Goal: Information Seeking & Learning: Find contact information

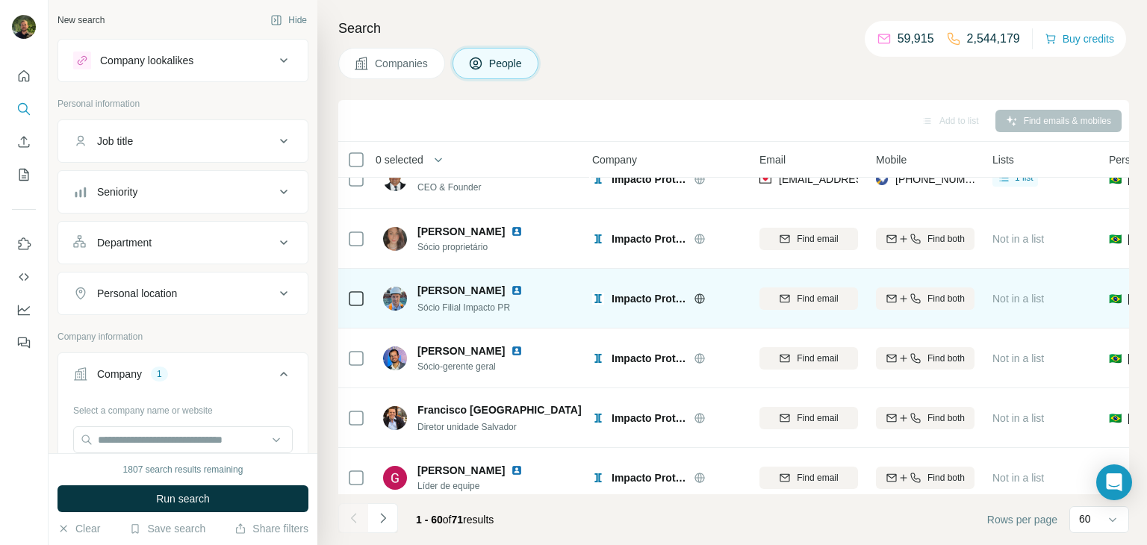
scroll to position [0, 6]
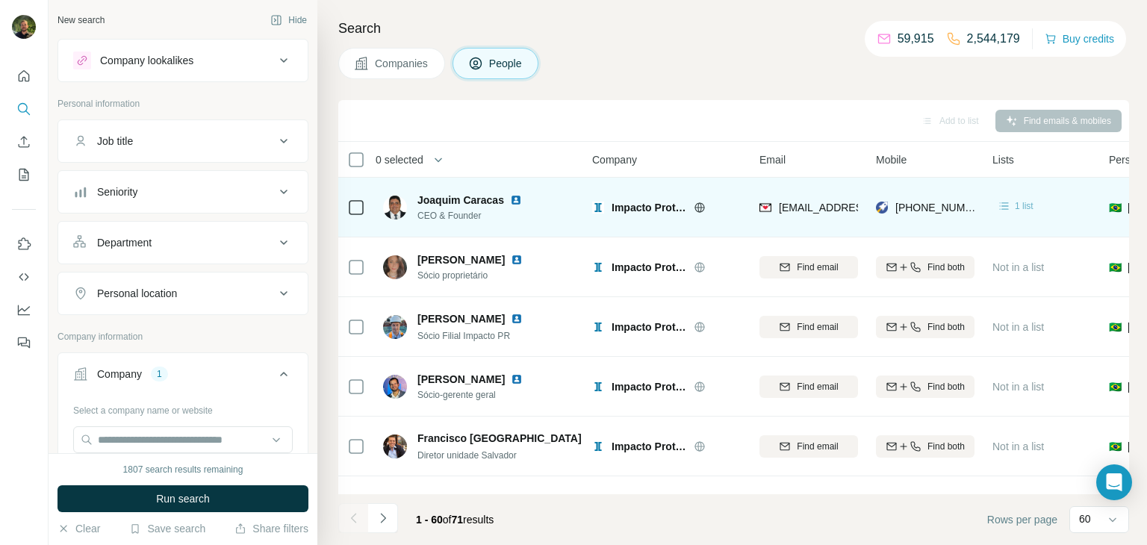
click at [1010, 204] on icon at bounding box center [1004, 206] width 15 height 15
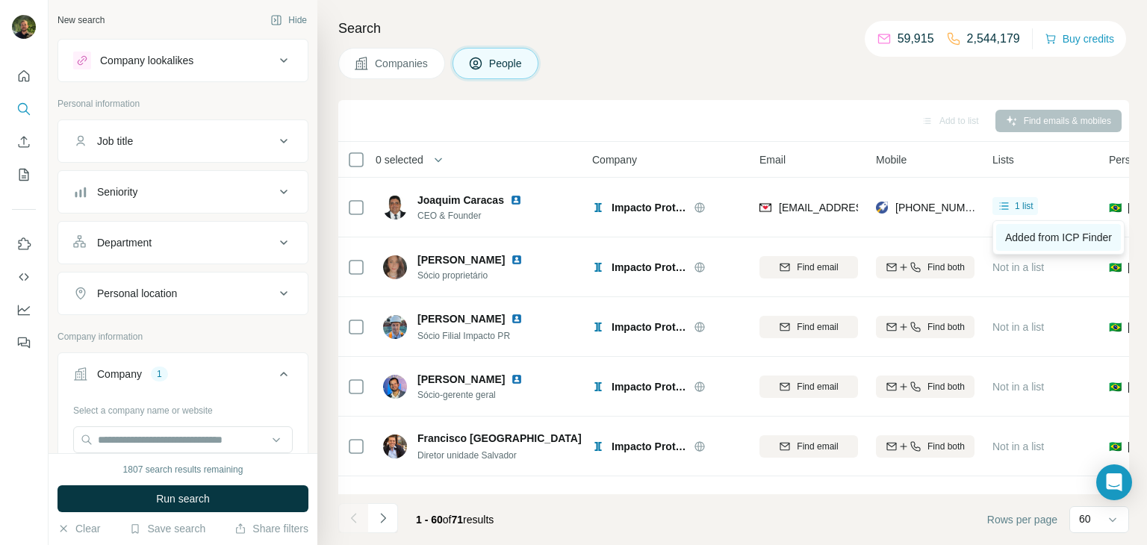
click at [1013, 238] on span "Added from ICP Finder" at bounding box center [1058, 237] width 107 height 12
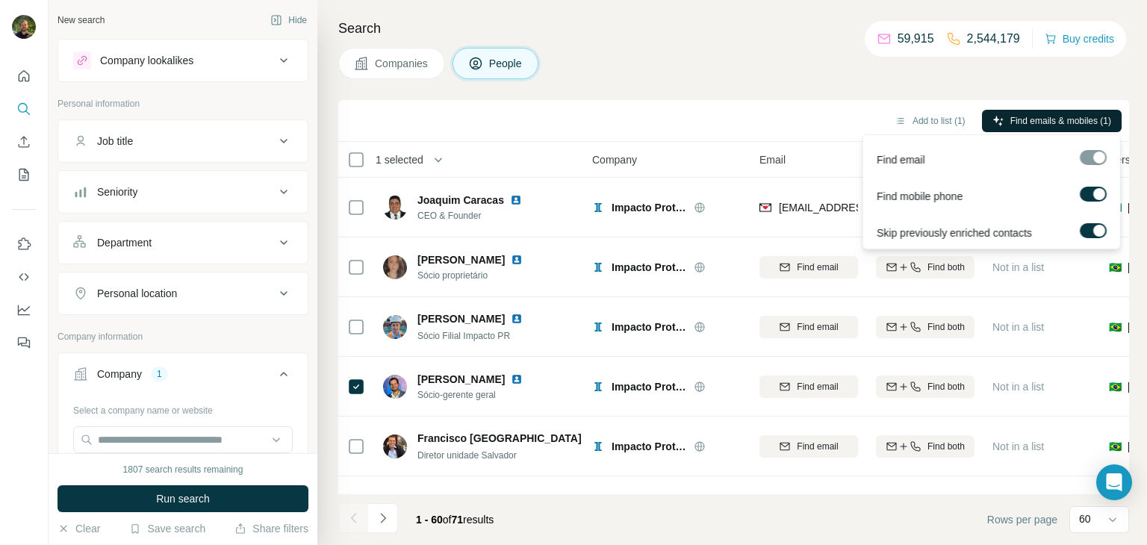
click at [1019, 119] on span "Find emails & mobiles (1)" at bounding box center [1060, 120] width 101 height 13
click at [731, 118] on div "Add to list (1) Find emails & mobiles (1)" at bounding box center [734, 121] width 776 height 26
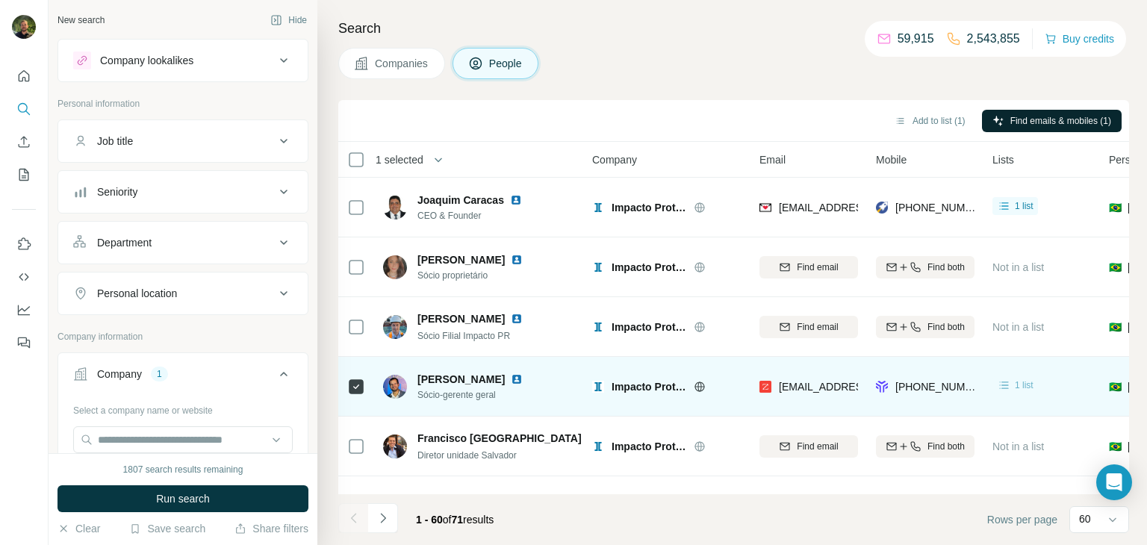
click at [1003, 389] on icon at bounding box center [1004, 385] width 15 height 15
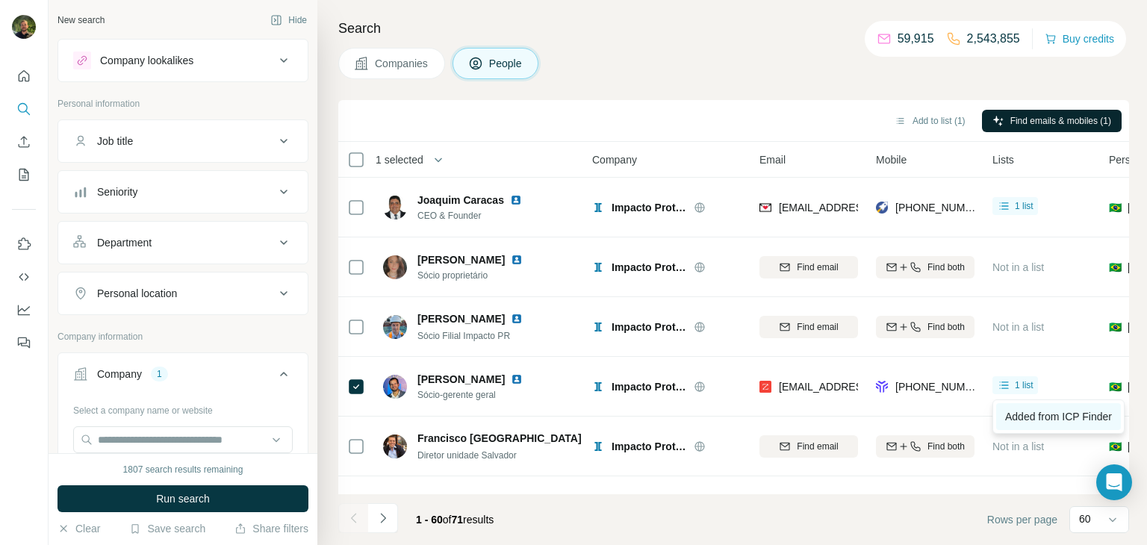
click at [1023, 411] on span "Added from ICP Finder" at bounding box center [1058, 417] width 107 height 12
click at [24, 82] on icon "Quick start" at bounding box center [23, 76] width 15 height 15
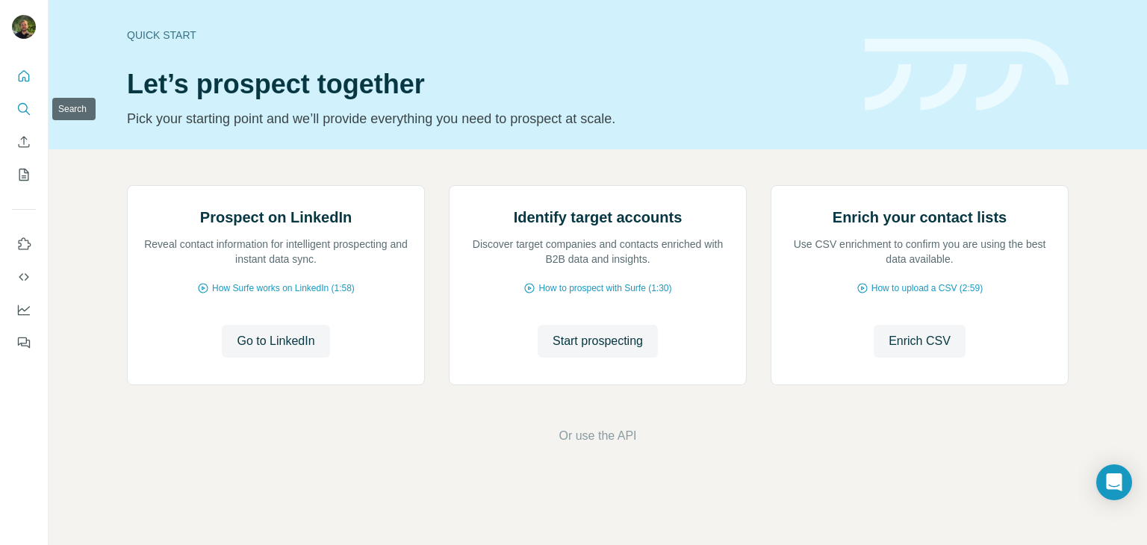
click at [24, 113] on icon "Search" at bounding box center [23, 109] width 15 height 15
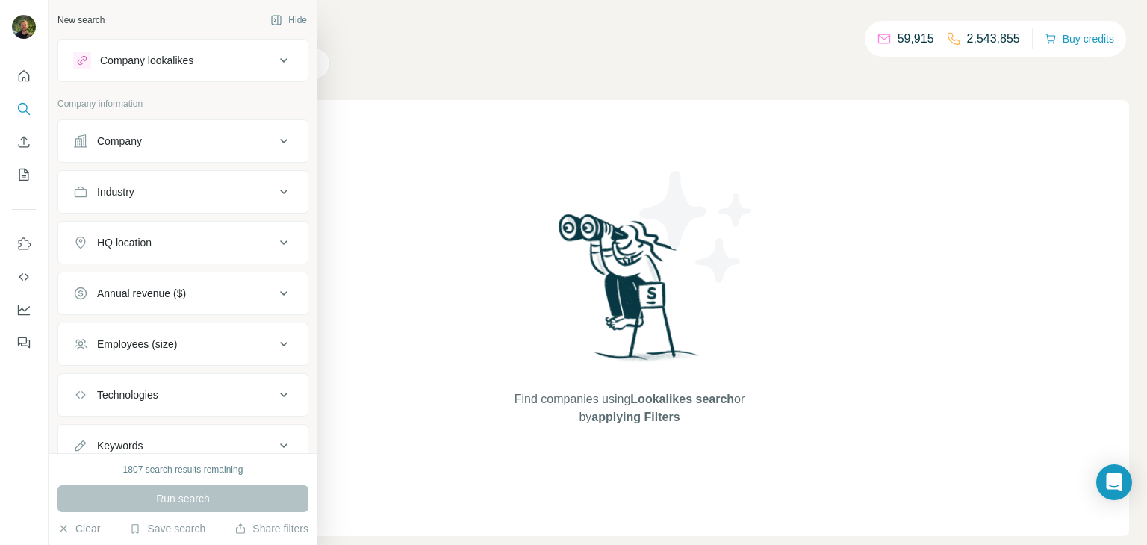
click at [113, 148] on button "Company" at bounding box center [182, 141] width 249 height 36
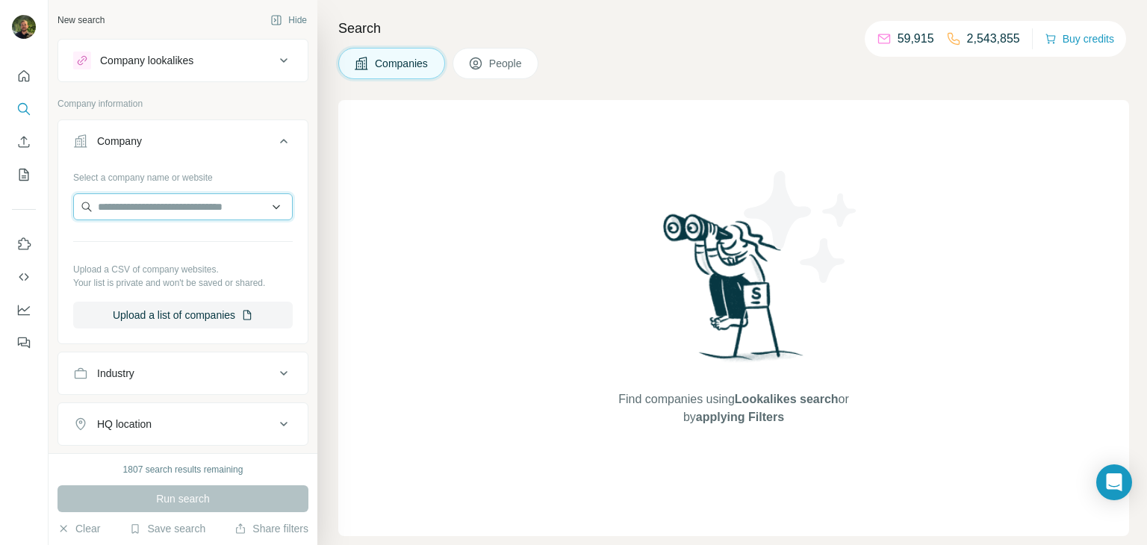
click at [161, 203] on input "text" at bounding box center [183, 206] width 220 height 27
paste input "**********"
type input "**********"
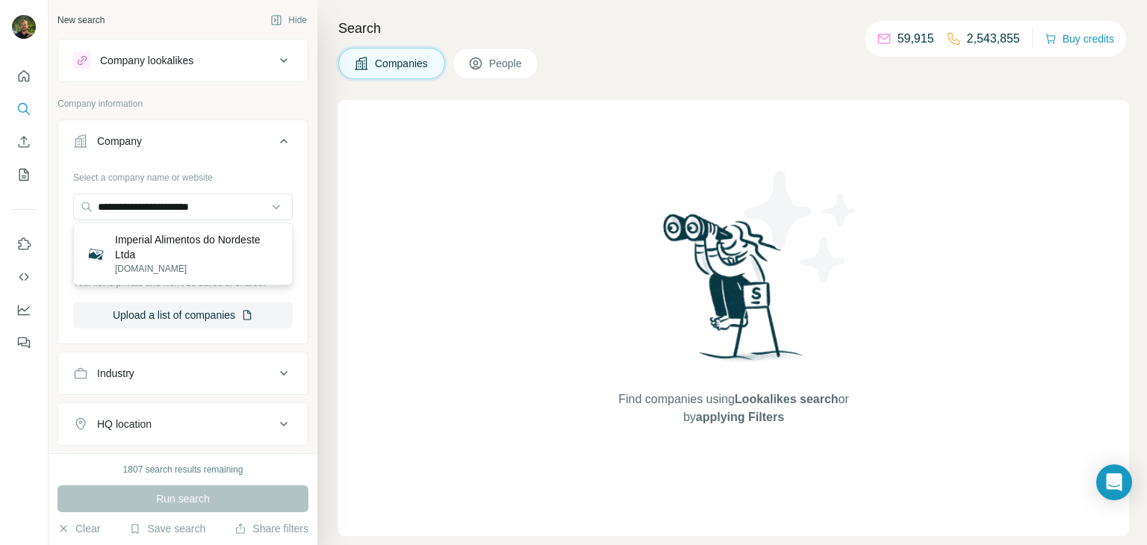
click at [129, 245] on p "Imperial Alimentos do Nordeste Ltda" at bounding box center [197, 247] width 165 height 30
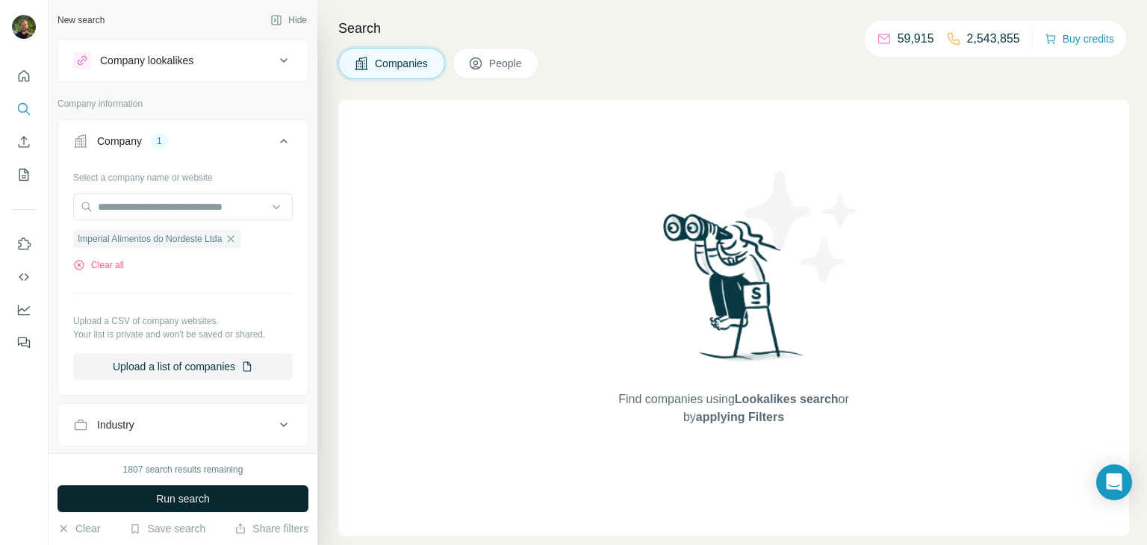
click at [226, 498] on button "Run search" at bounding box center [182, 498] width 251 height 27
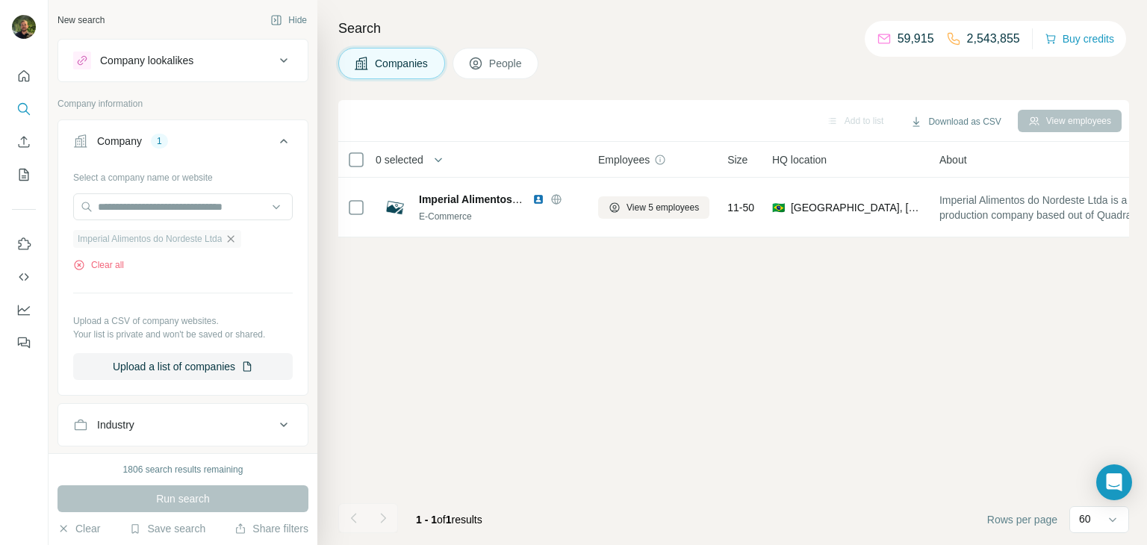
click at [237, 241] on icon "button" at bounding box center [231, 239] width 12 height 12
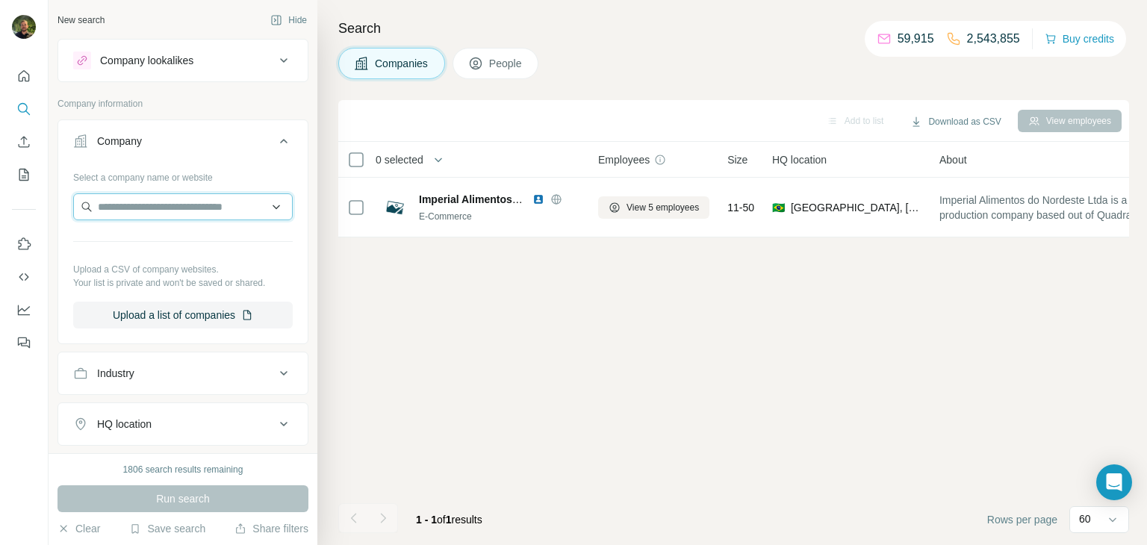
click at [205, 205] on input "text" at bounding box center [183, 206] width 220 height 27
paste input "**********"
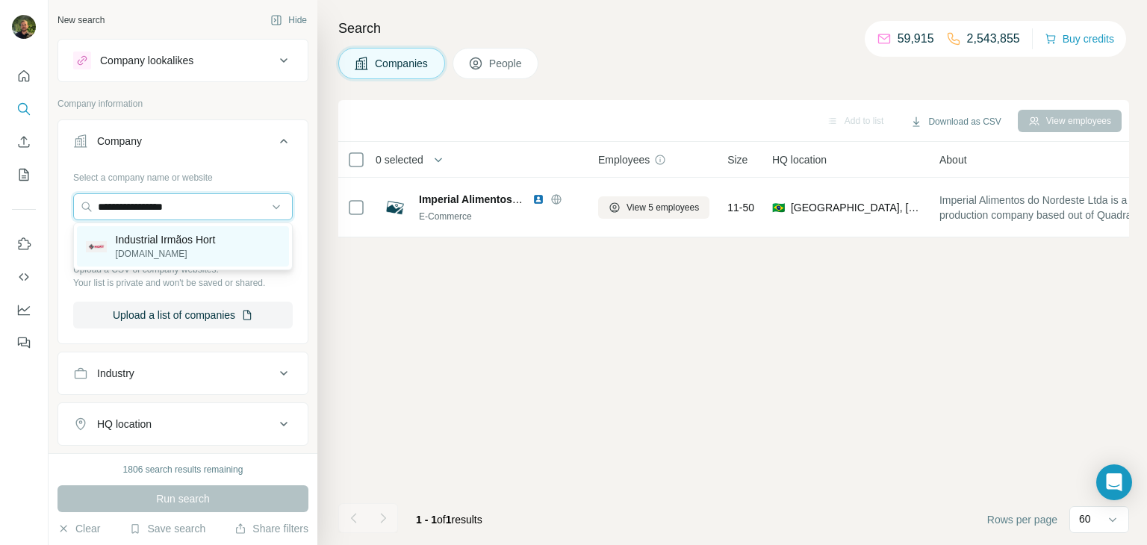
type input "**********"
click at [158, 246] on p "Industrial Irmãos Hort" at bounding box center [166, 239] width 100 height 15
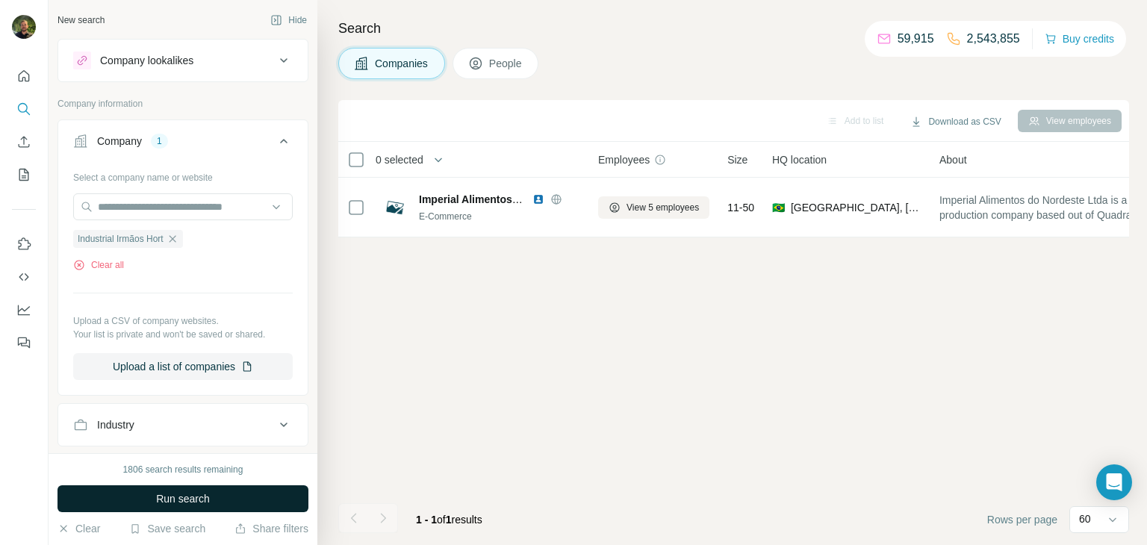
click at [180, 491] on span "Run search" at bounding box center [183, 498] width 54 height 15
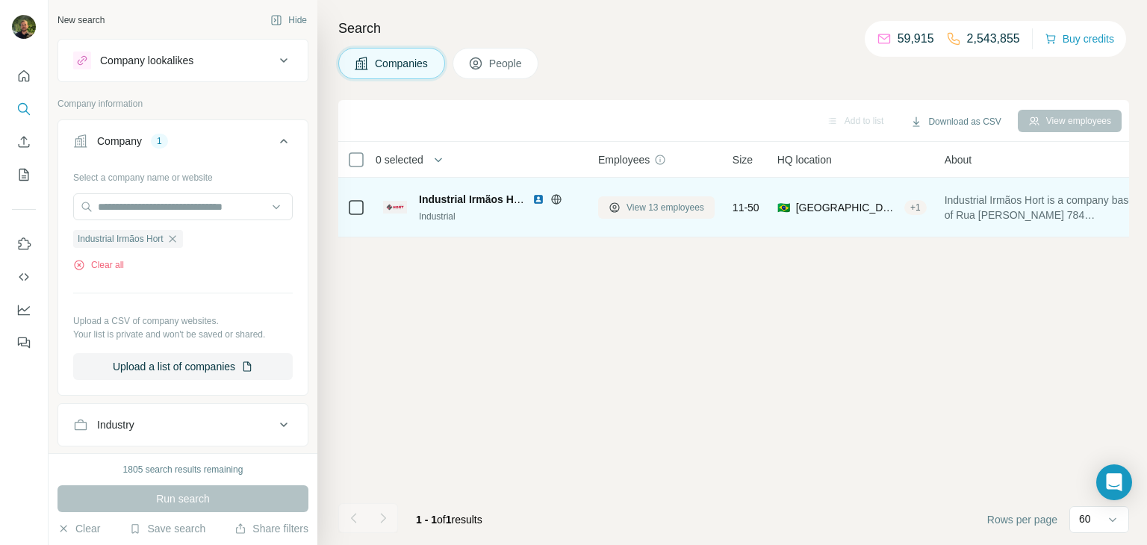
click at [647, 207] on span "View 13 employees" at bounding box center [665, 207] width 78 height 13
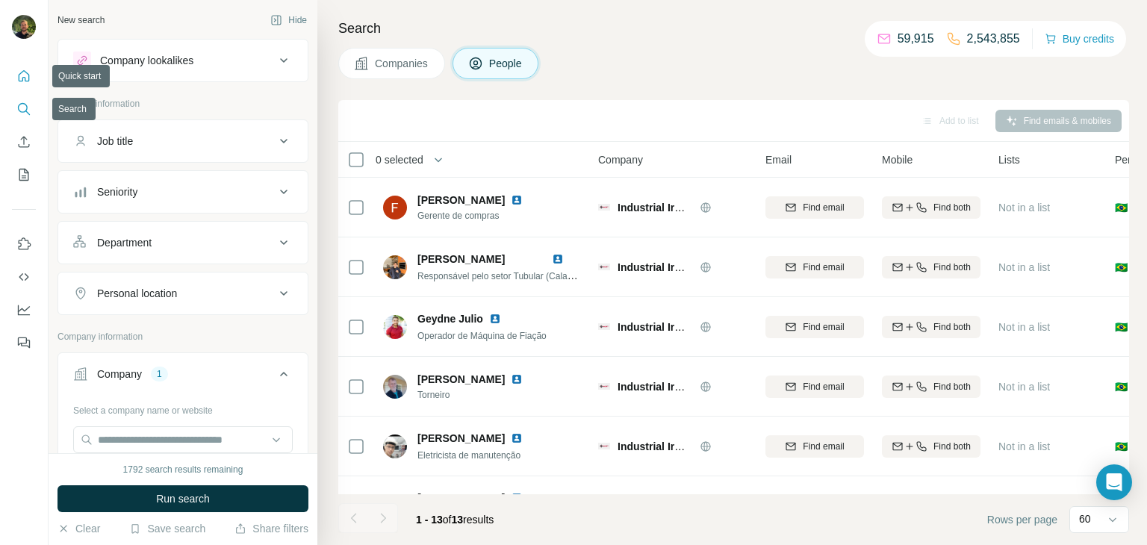
click at [18, 83] on icon "Quick start" at bounding box center [23, 76] width 15 height 15
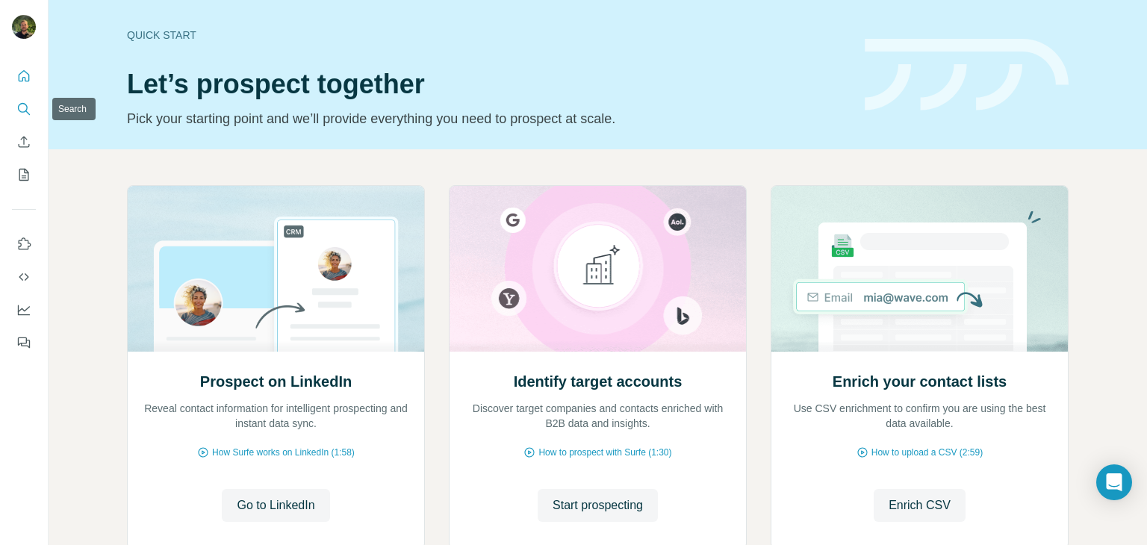
click at [21, 112] on icon "Search" at bounding box center [23, 108] width 10 height 10
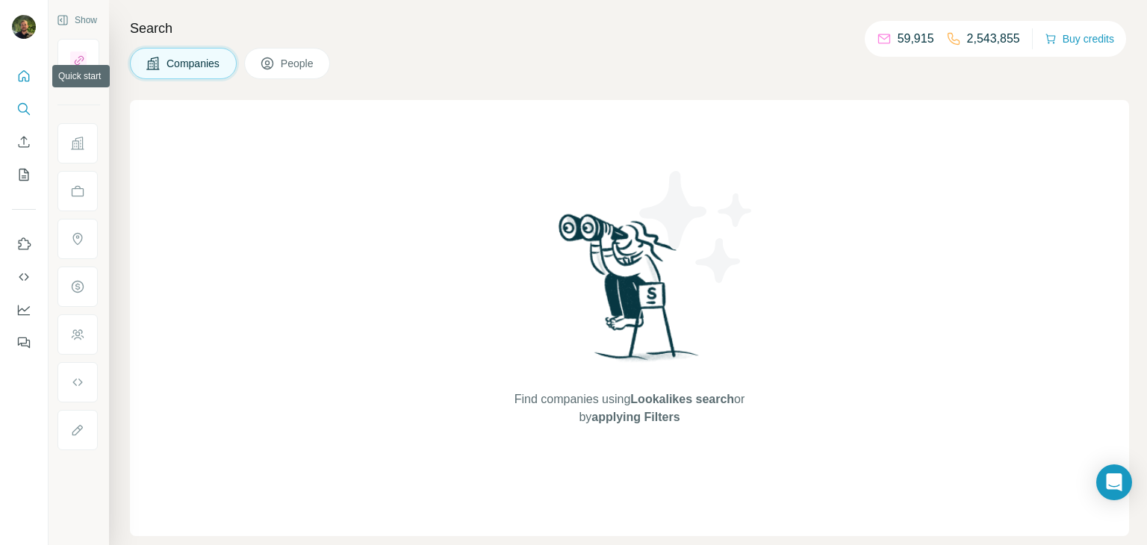
click at [14, 84] on button "Quick start" at bounding box center [24, 76] width 24 height 27
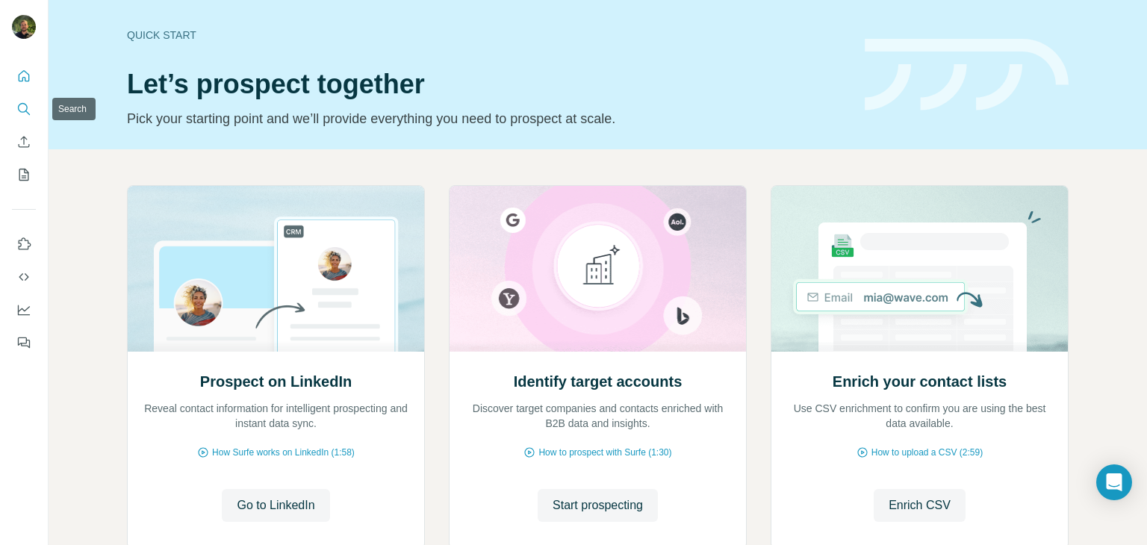
click at [24, 113] on icon "Search" at bounding box center [23, 109] width 15 height 15
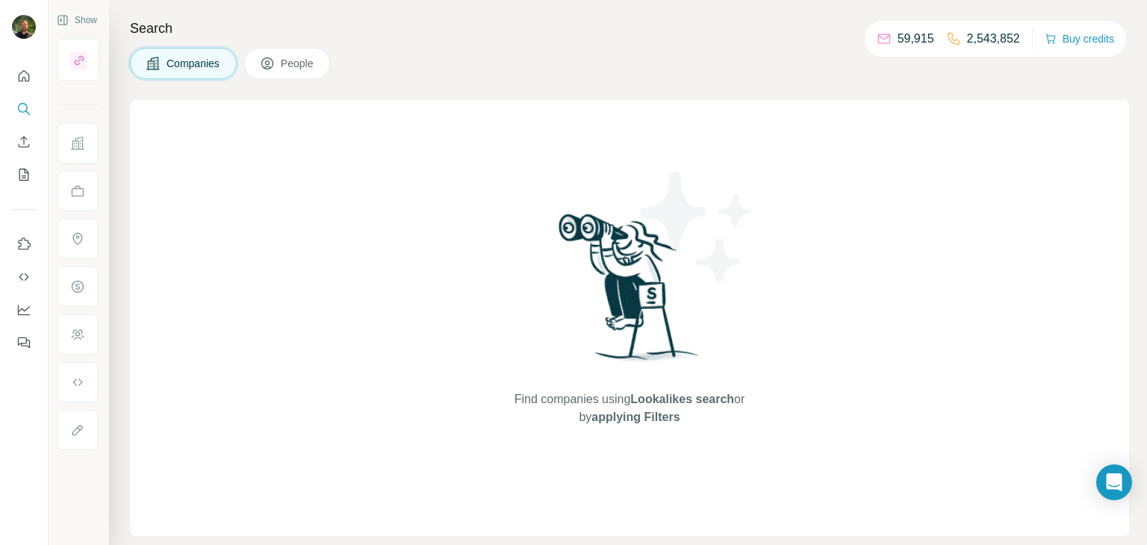
click at [22, 77] on icon "Quick start" at bounding box center [24, 75] width 11 height 11
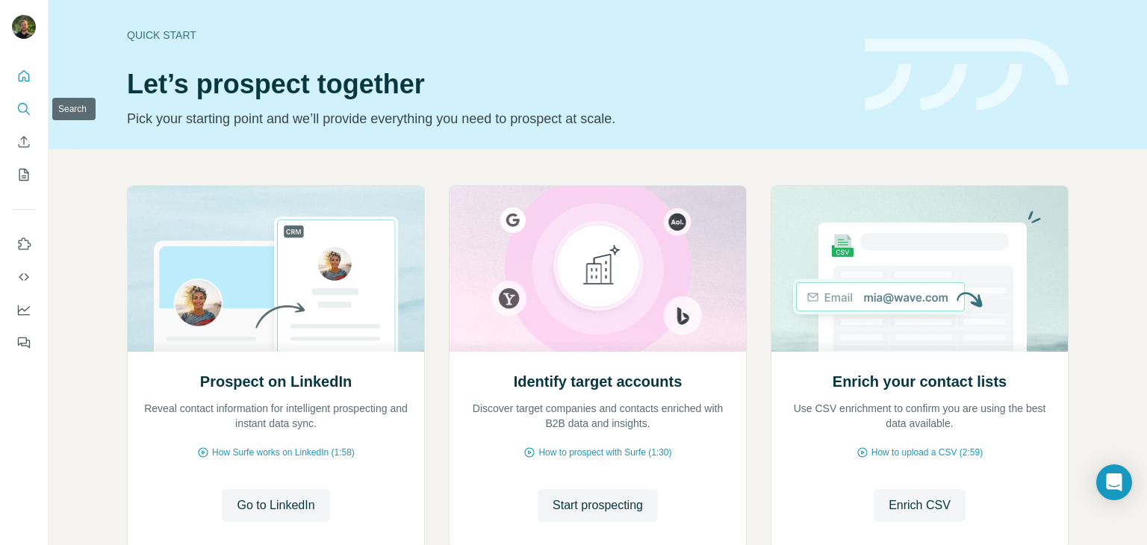
click at [22, 111] on icon "Search" at bounding box center [23, 109] width 15 height 15
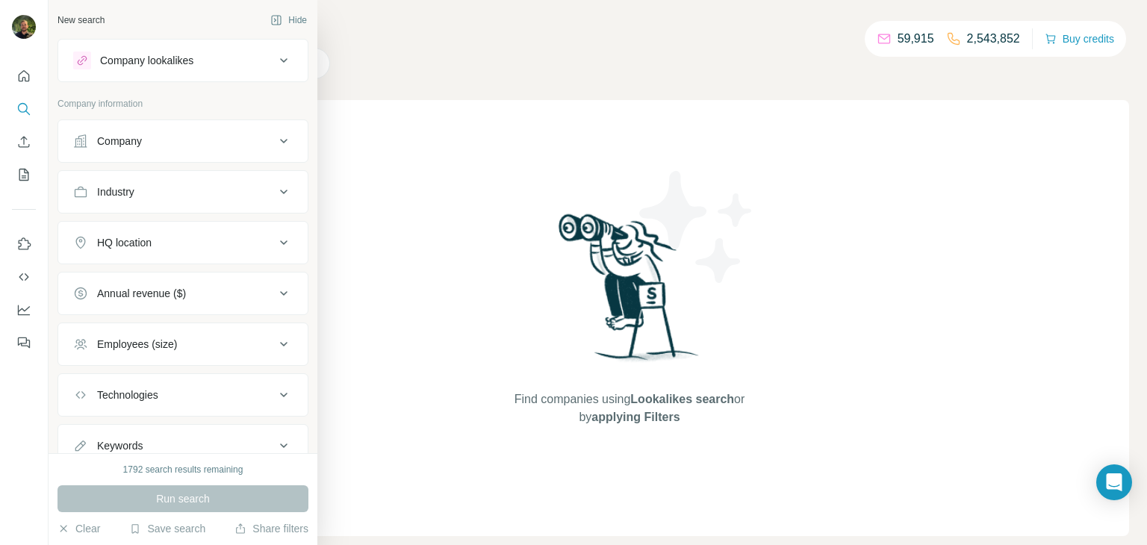
click at [134, 141] on div "Company" at bounding box center [119, 141] width 45 height 15
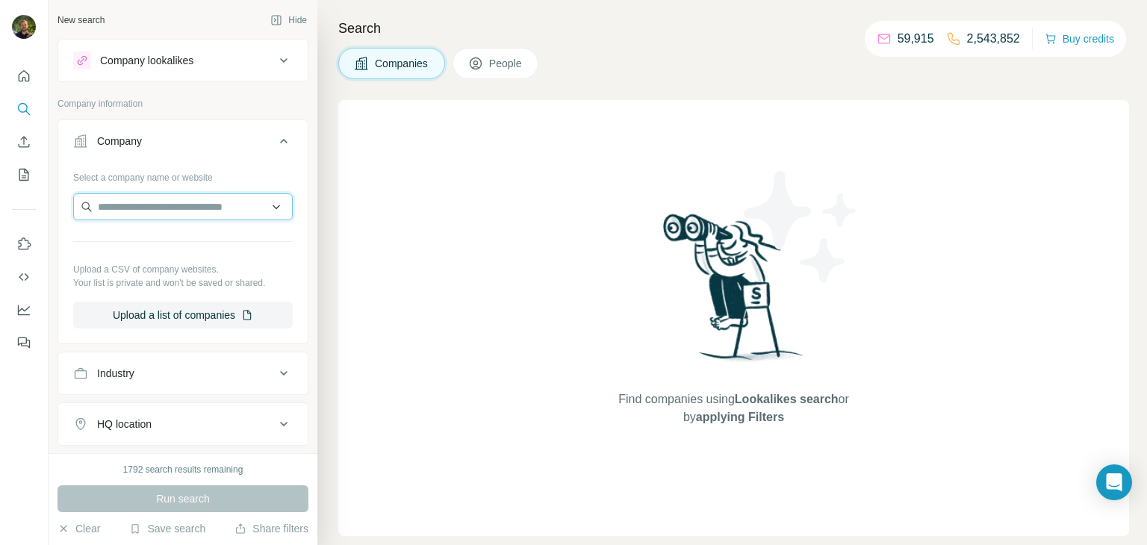
click at [183, 208] on input "text" at bounding box center [183, 206] width 220 height 27
paste input "*********"
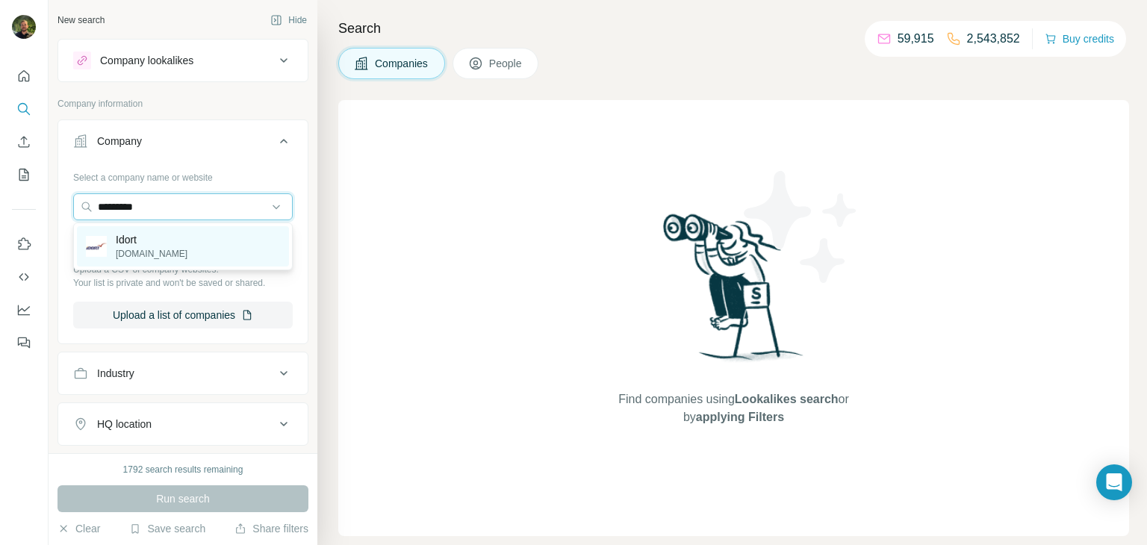
type input "*********"
click at [130, 247] on p "idort.com" at bounding box center [152, 253] width 72 height 13
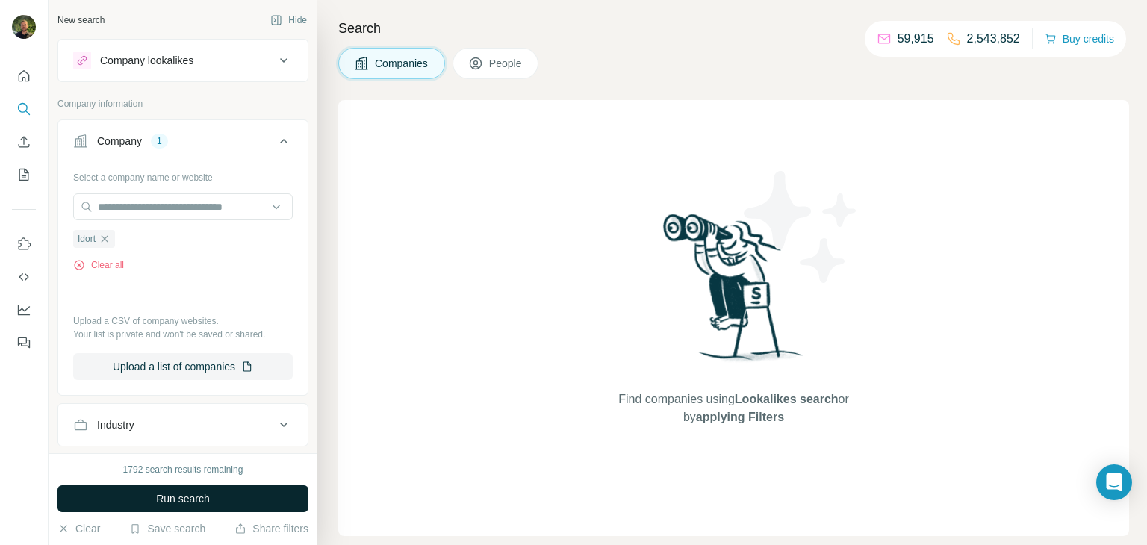
click at [238, 495] on button "Run search" at bounding box center [182, 498] width 251 height 27
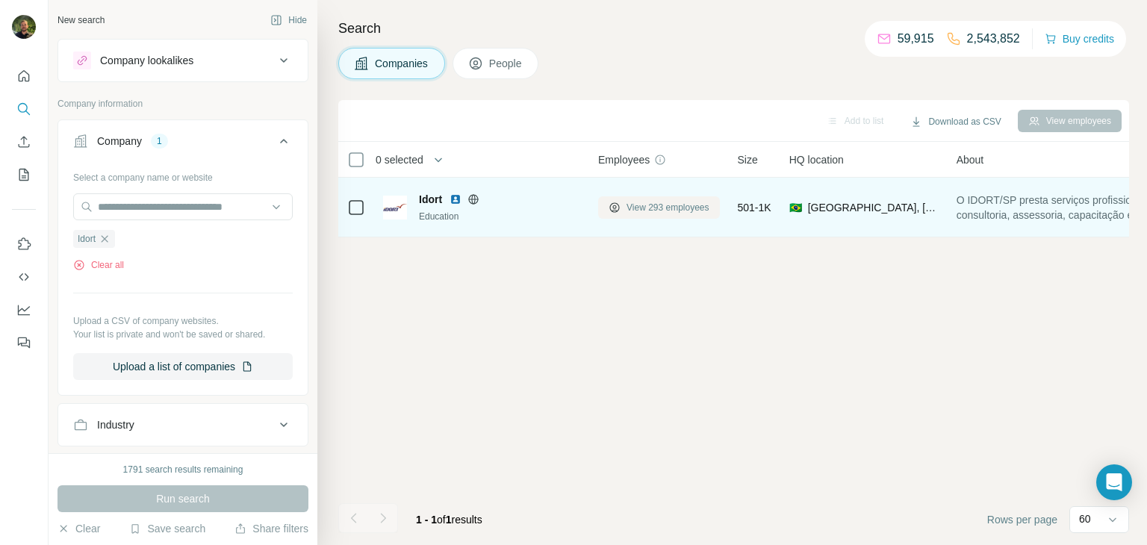
click at [624, 204] on button "View 293 employees" at bounding box center [659, 207] width 122 height 22
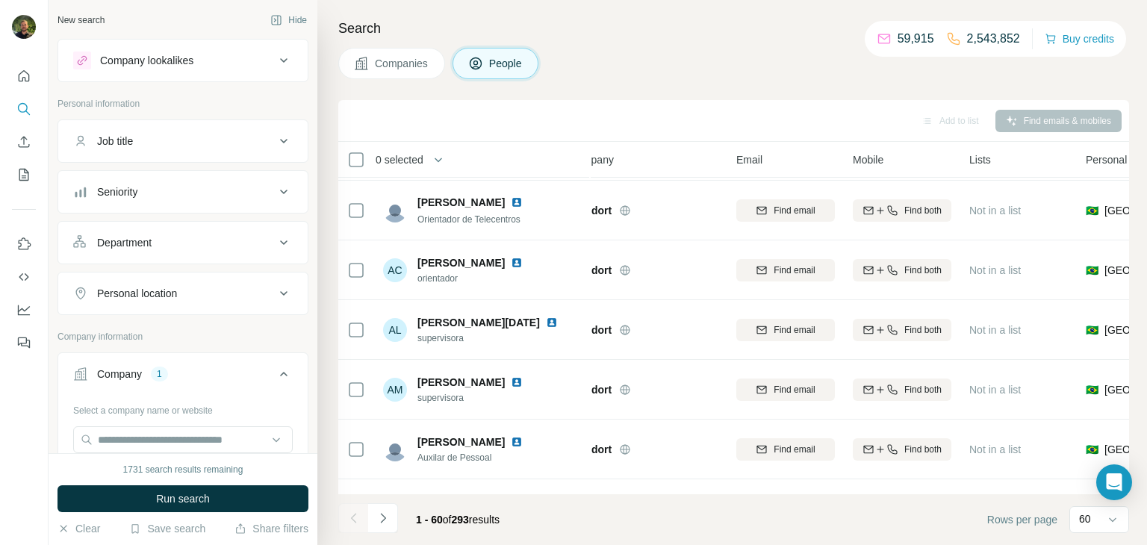
scroll to position [0, 29]
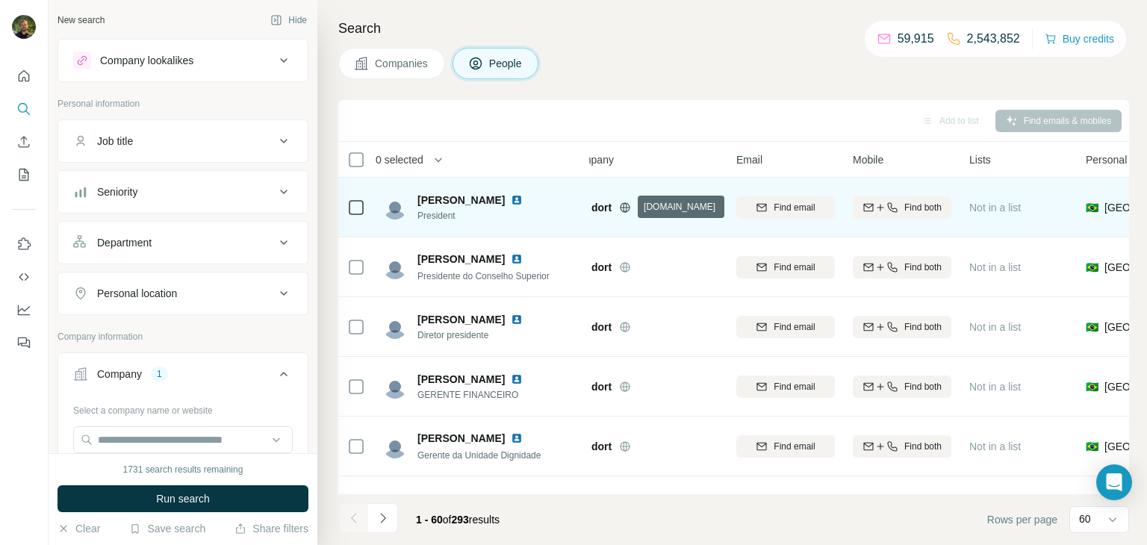
click at [626, 208] on icon at bounding box center [625, 208] width 12 height 12
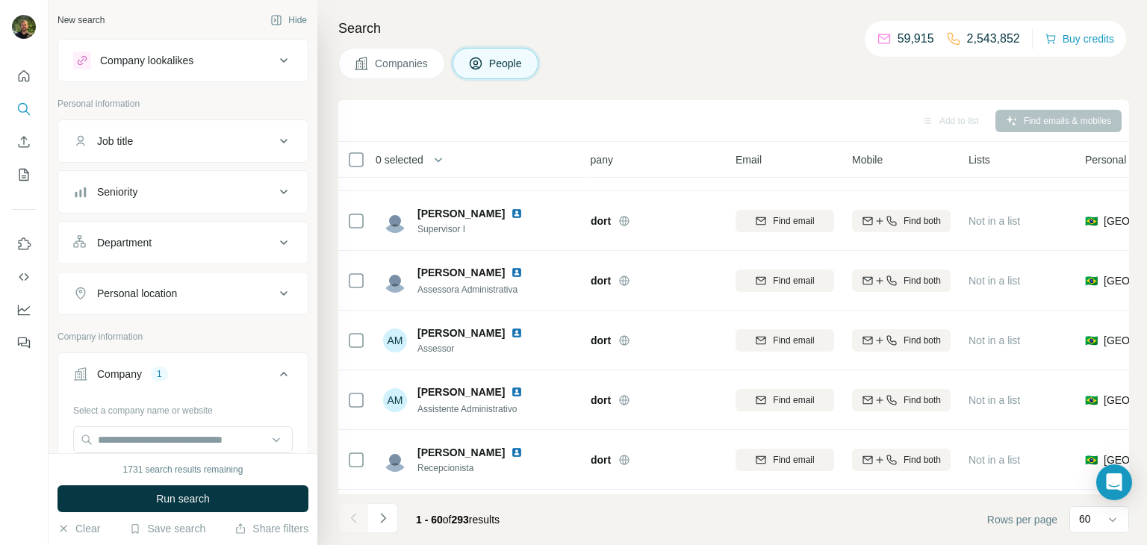
scroll to position [646, 30]
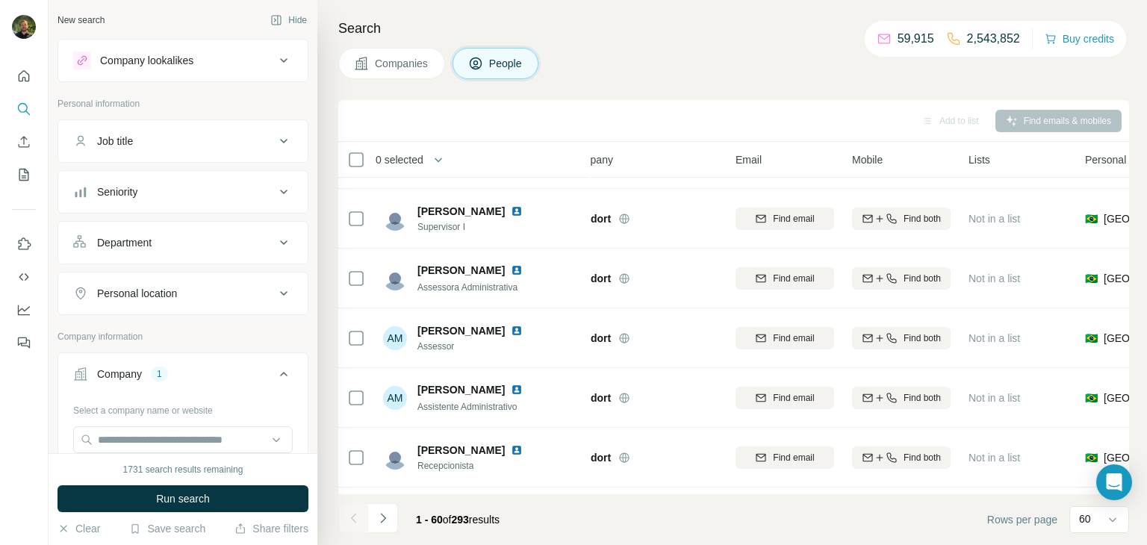
click at [30, 75] on icon "Quick start" at bounding box center [23, 76] width 15 height 15
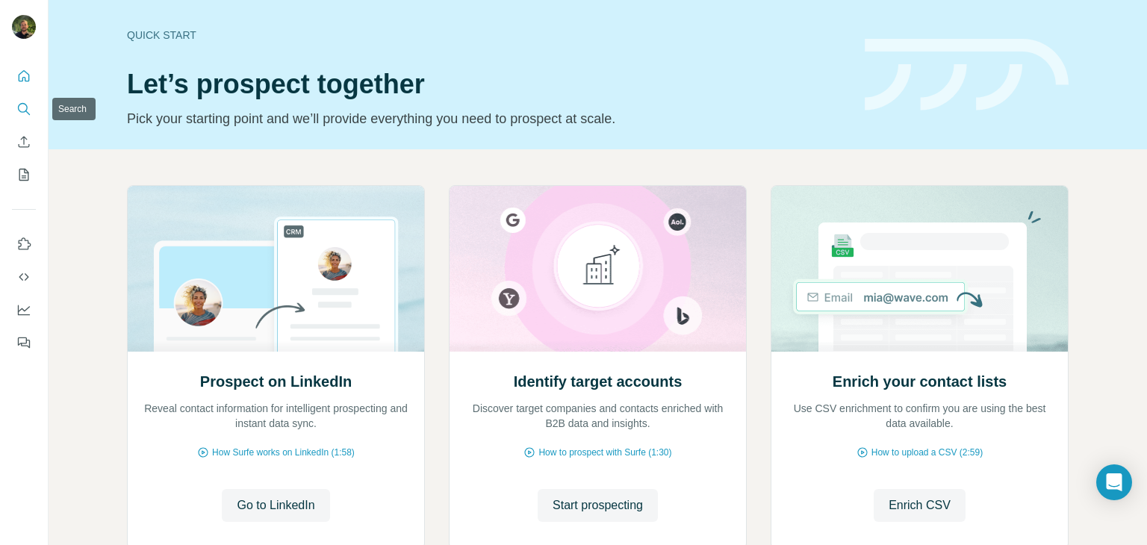
click at [30, 114] on icon "Search" at bounding box center [23, 109] width 15 height 15
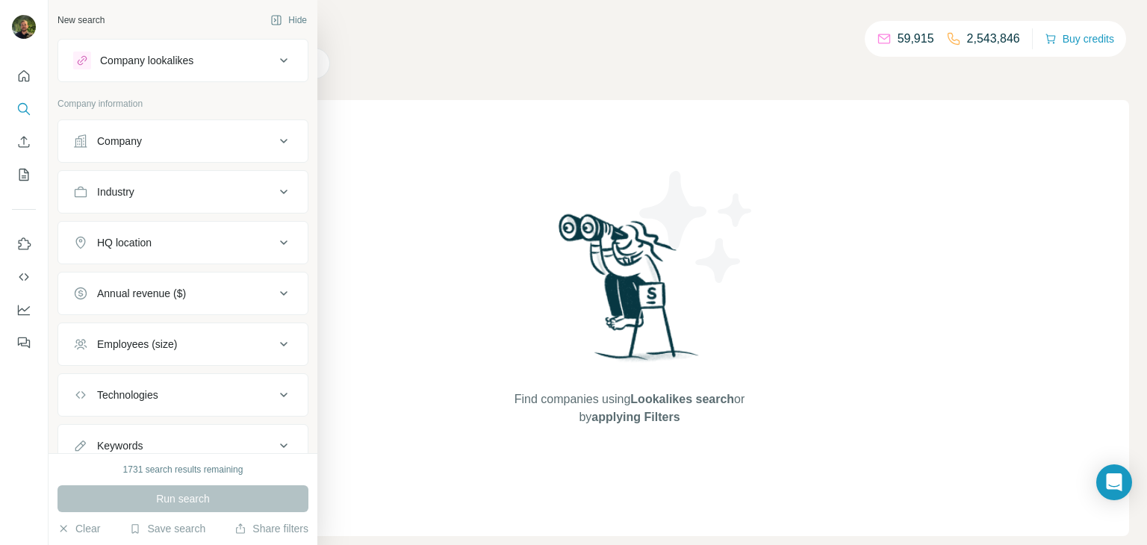
click at [96, 146] on div "Company" at bounding box center [174, 141] width 202 height 15
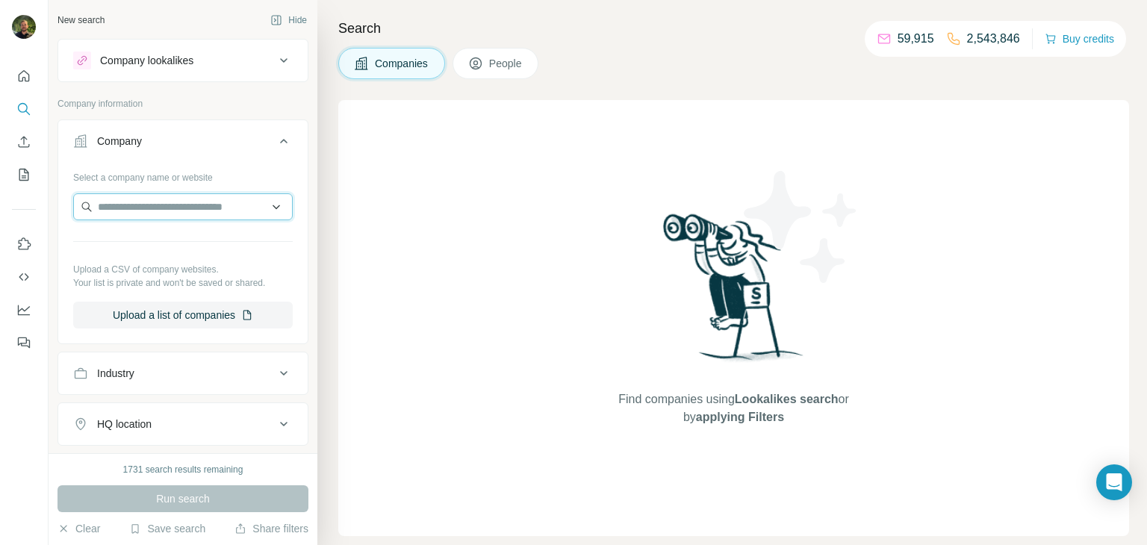
click at [139, 211] on input "text" at bounding box center [183, 206] width 220 height 27
paste input "**********"
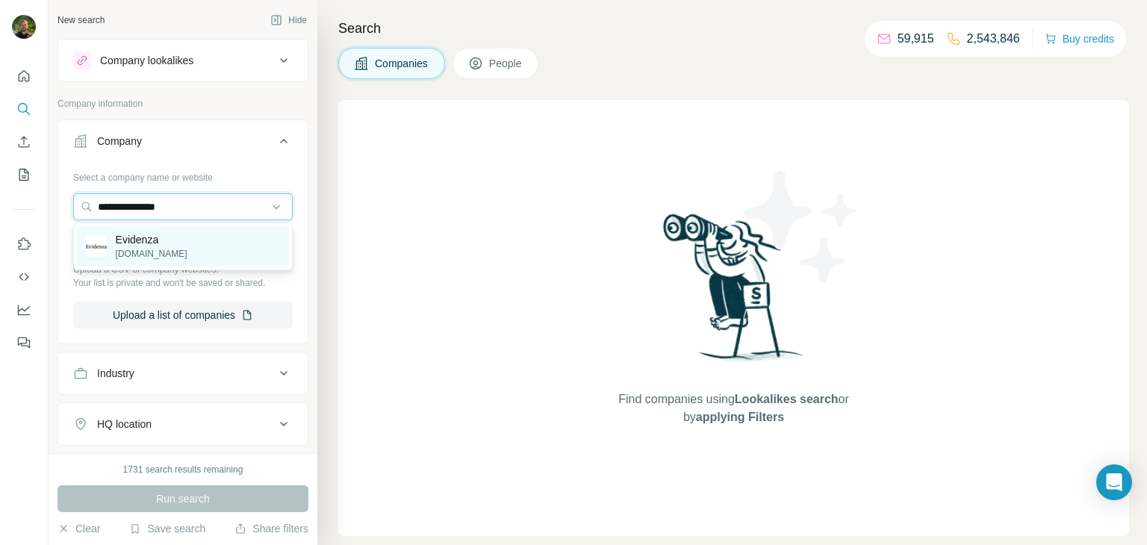
type input "**********"
click at [180, 247] on p "evidenza.com.br" at bounding box center [152, 253] width 72 height 13
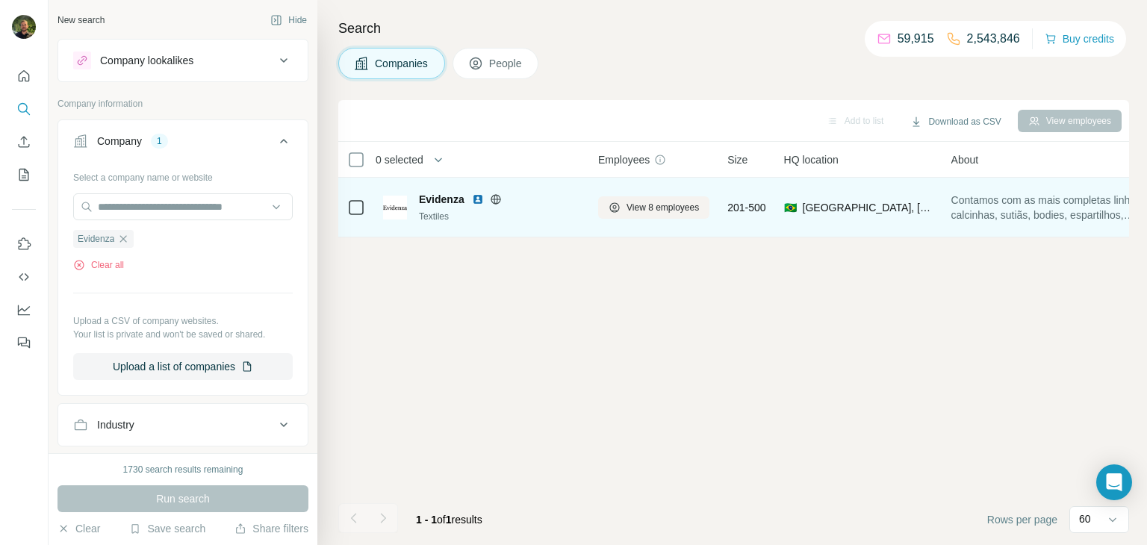
click at [747, 202] on span "201-500" at bounding box center [746, 207] width 38 height 15
click at [674, 194] on div "View 8 employees" at bounding box center [653, 207] width 111 height 41
click at [662, 203] on span "View 8 employees" at bounding box center [662, 207] width 72 height 13
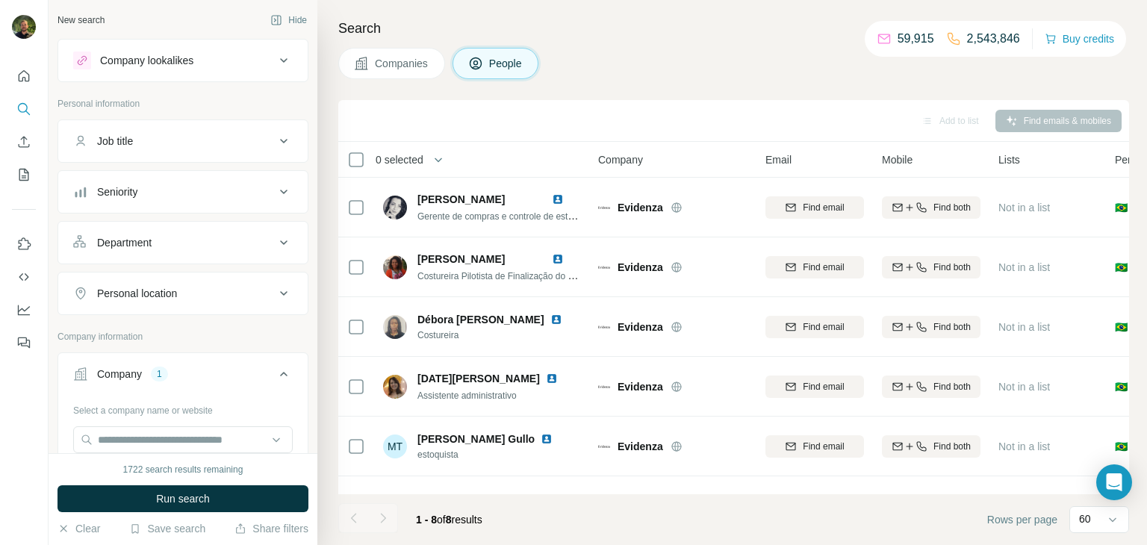
click at [181, 72] on button "Company lookalikes" at bounding box center [182, 61] width 249 height 36
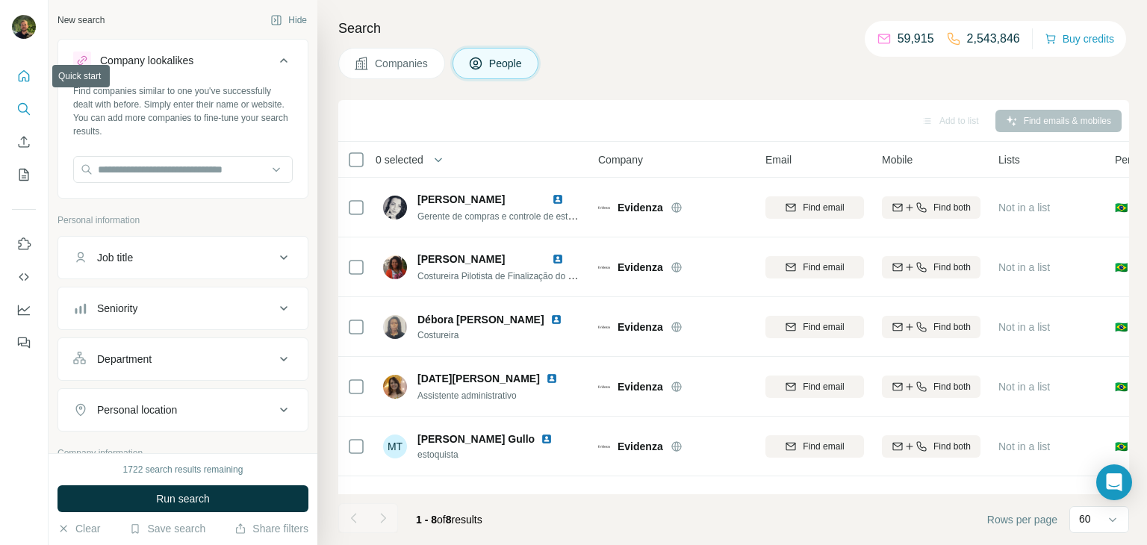
click at [18, 70] on icon "Quick start" at bounding box center [23, 76] width 15 height 15
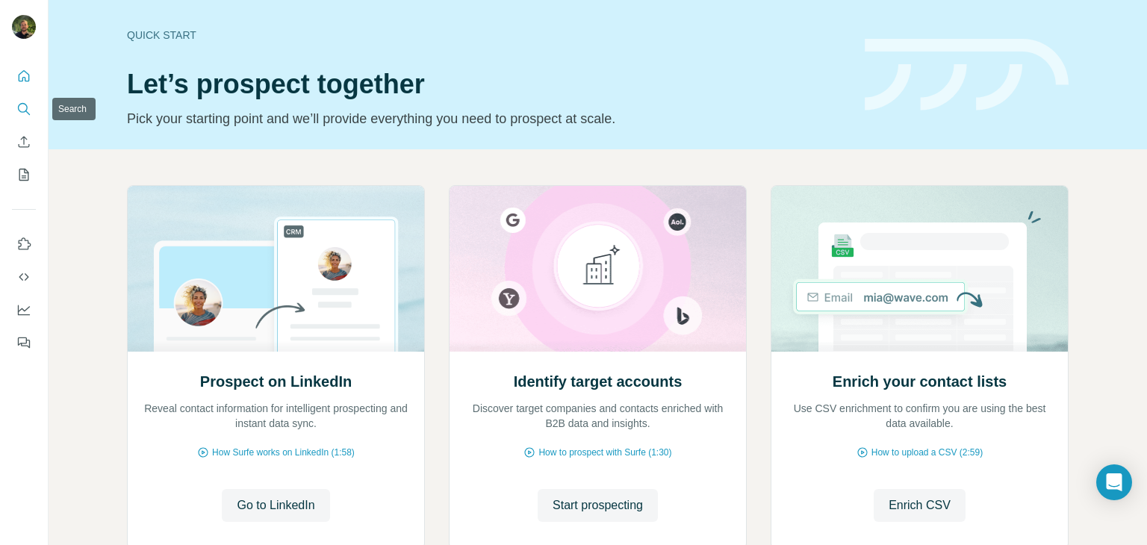
click at [22, 106] on icon "Search" at bounding box center [23, 109] width 15 height 15
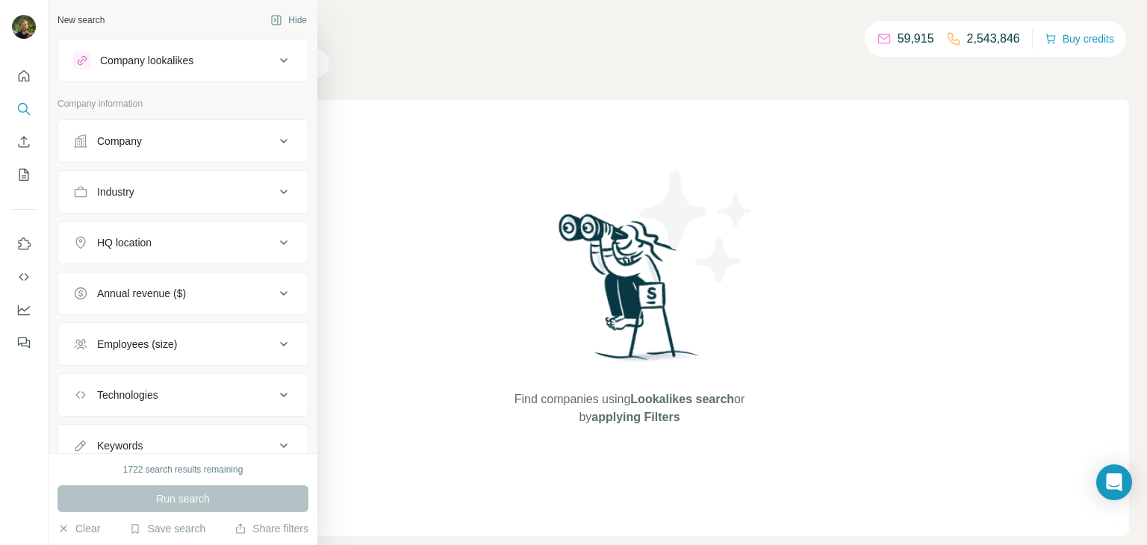
click at [105, 135] on div "Company" at bounding box center [119, 141] width 45 height 15
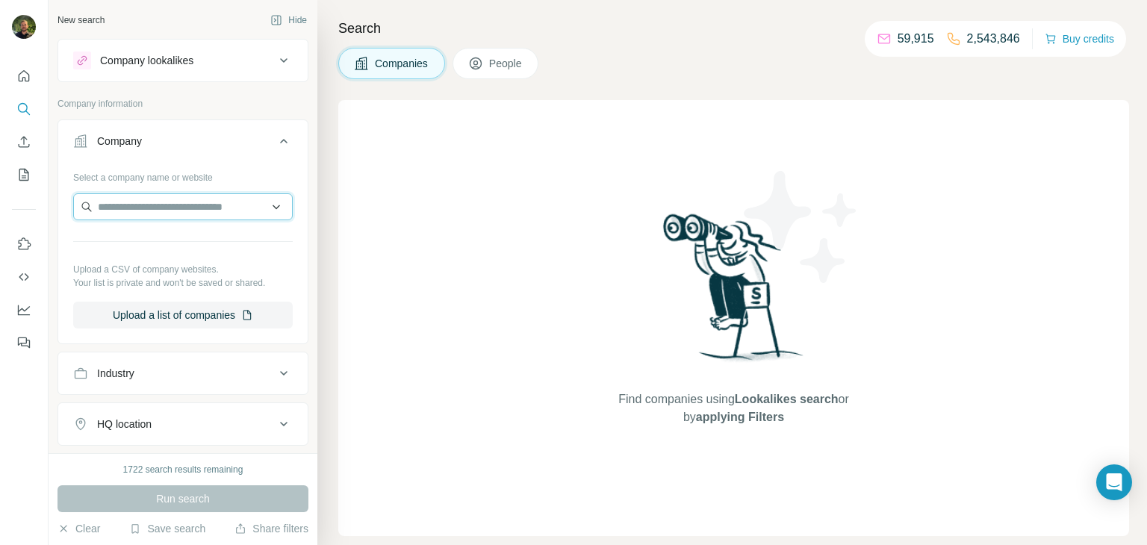
click at [214, 211] on input "text" at bounding box center [183, 206] width 220 height 27
paste input "**********"
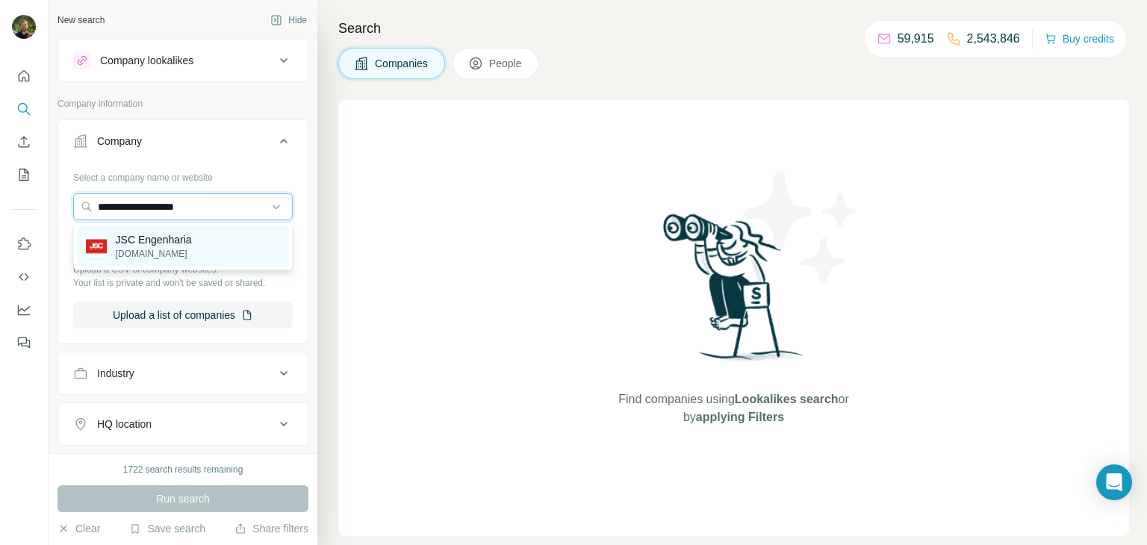
type input "**********"
click at [170, 243] on p "JSC Engenharia" at bounding box center [154, 239] width 76 height 15
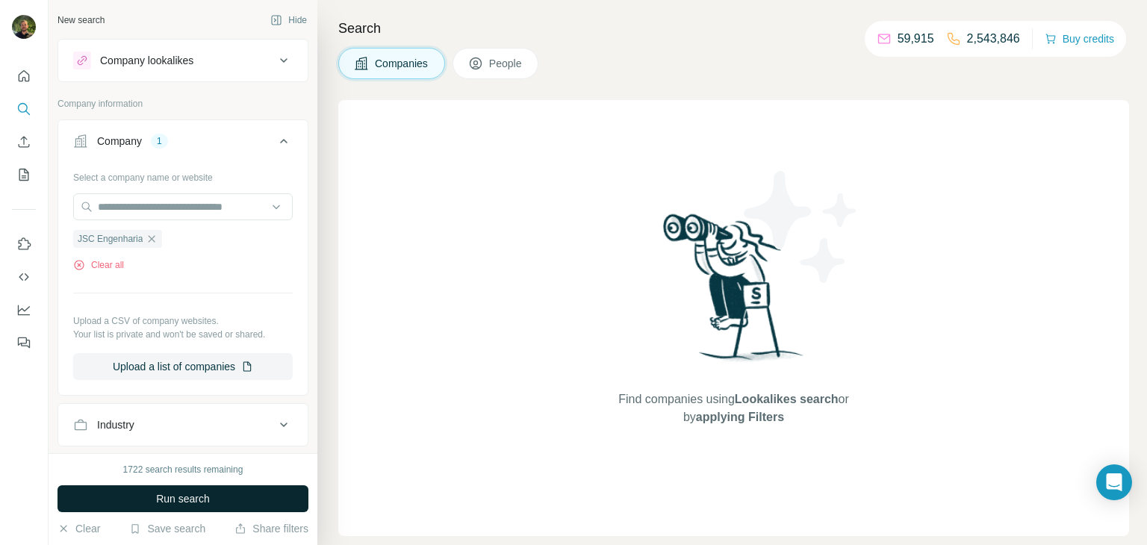
click at [245, 500] on button "Run search" at bounding box center [182, 498] width 251 height 27
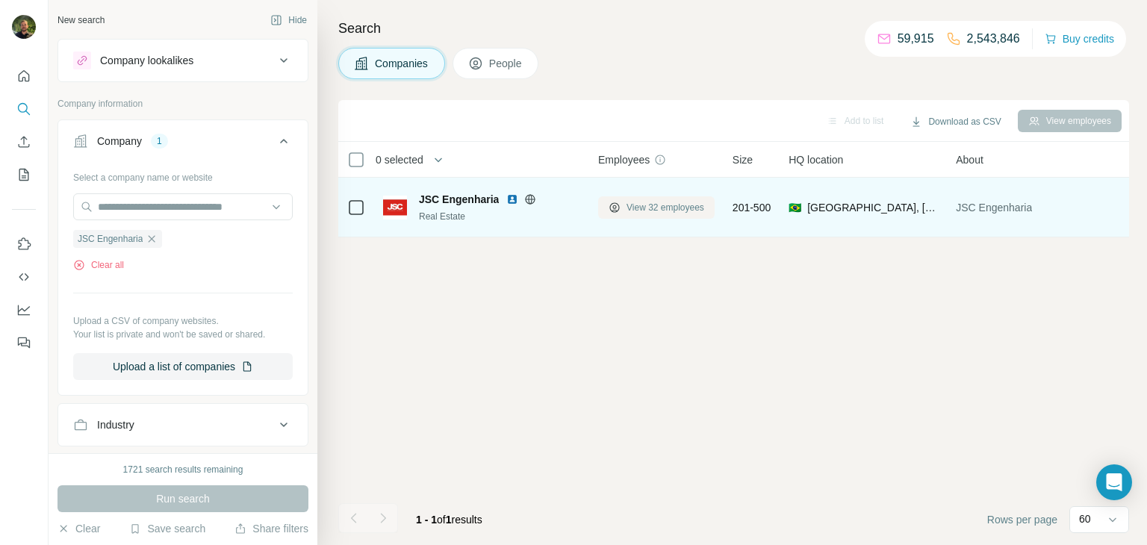
click at [606, 206] on button "View 32 employees" at bounding box center [656, 207] width 116 height 22
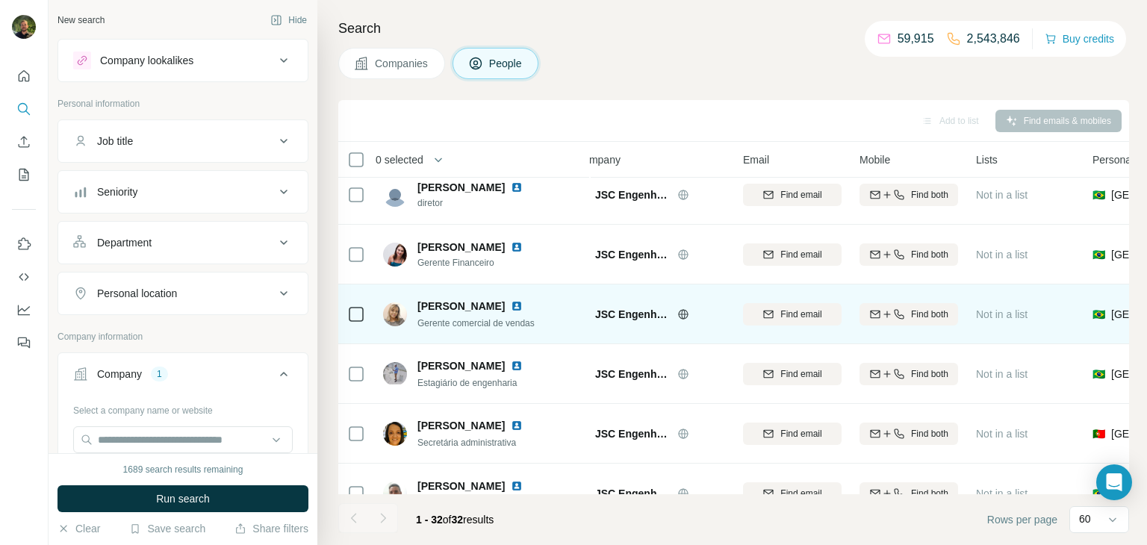
scroll to position [0, 22]
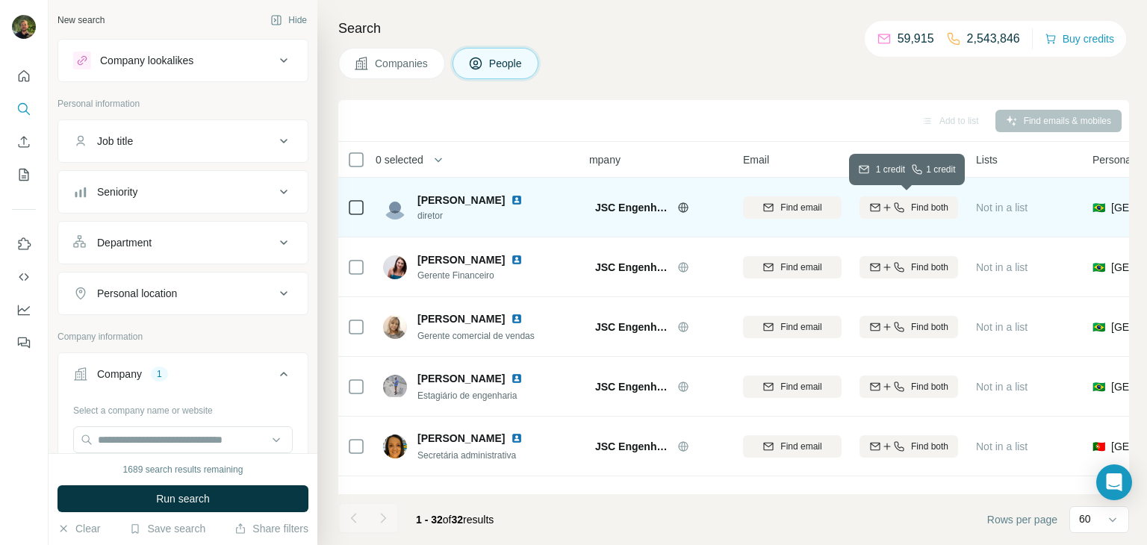
click at [898, 209] on icon "button" at bounding box center [899, 208] width 12 height 12
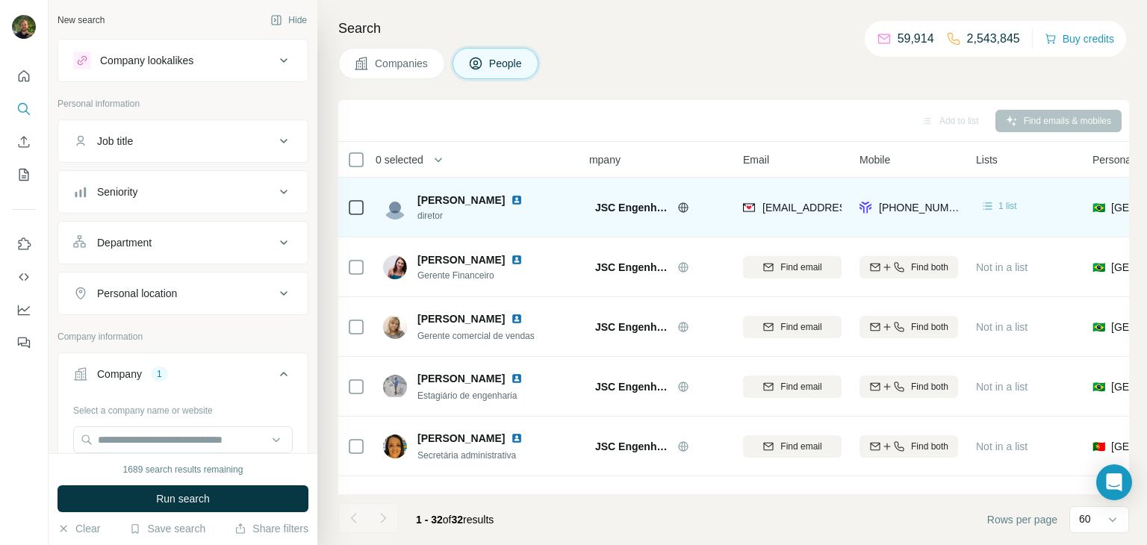
click at [990, 206] on icon at bounding box center [987, 206] width 15 height 15
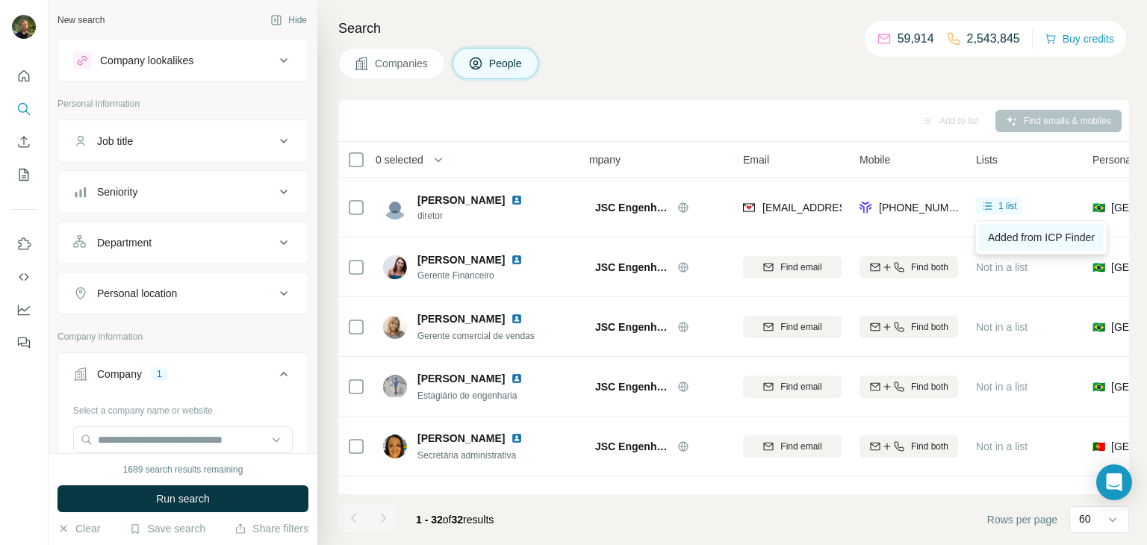
click at [990, 240] on span "Added from ICP Finder" at bounding box center [1041, 237] width 107 height 12
click at [15, 80] on button "Quick start" at bounding box center [24, 76] width 24 height 27
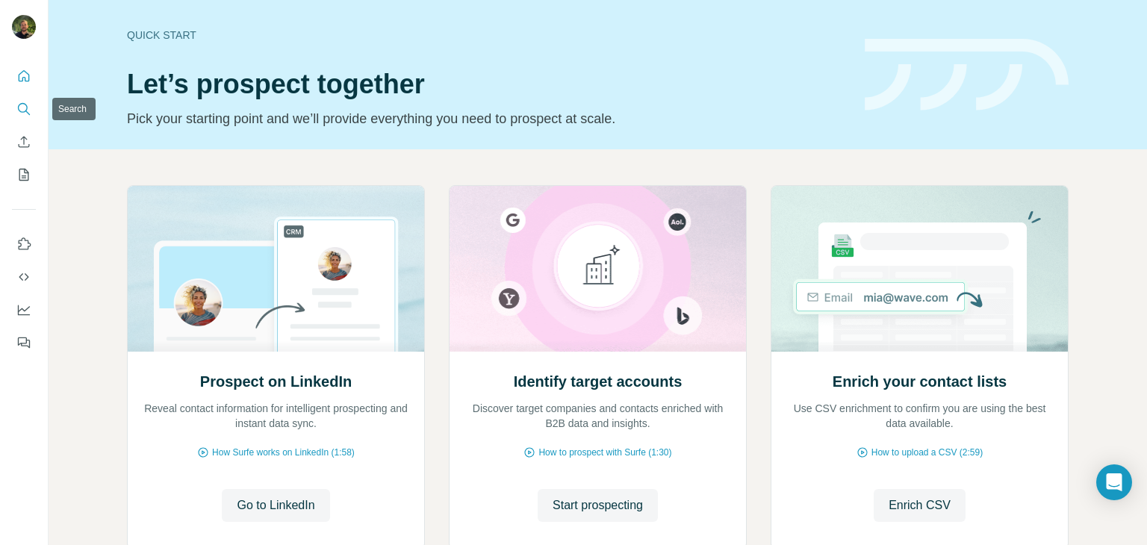
click at [24, 109] on icon "Search" at bounding box center [23, 109] width 15 height 15
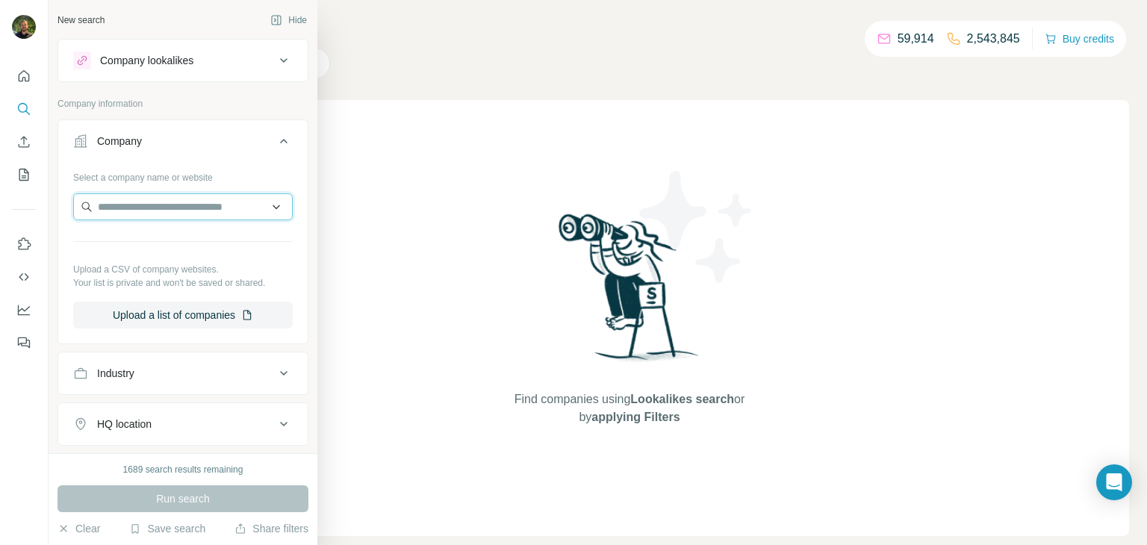
click at [173, 214] on input "text" at bounding box center [183, 206] width 220 height 27
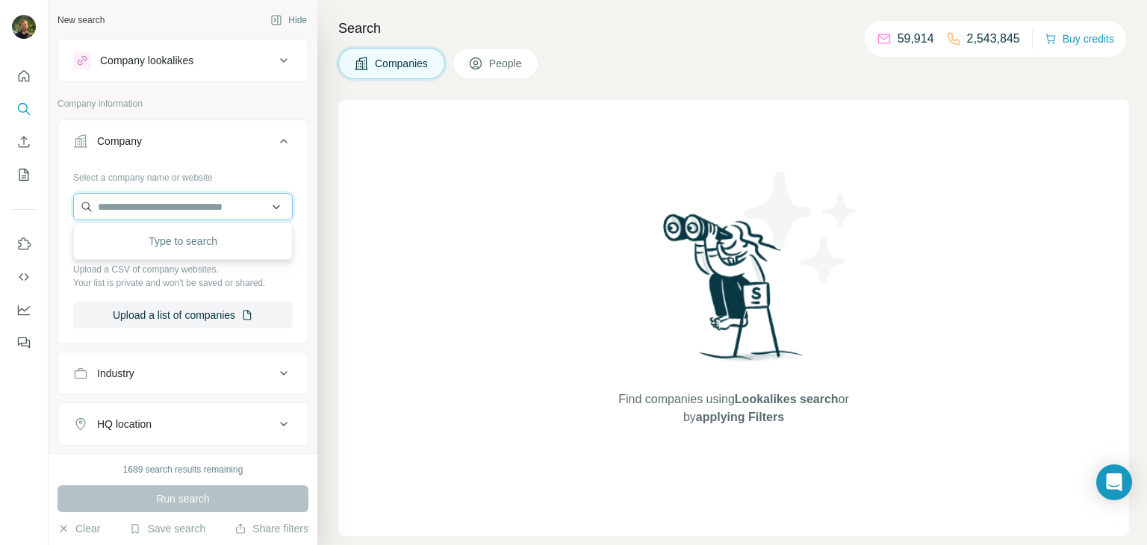
paste input "**********"
type input "**********"
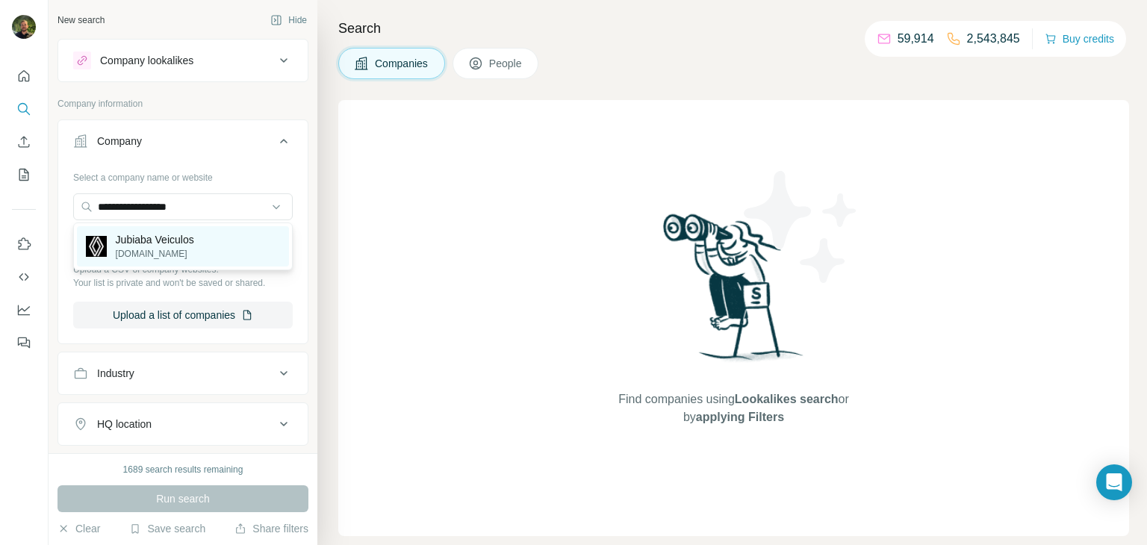
click at [143, 234] on p "Jubiaba Veiculos" at bounding box center [155, 239] width 78 height 15
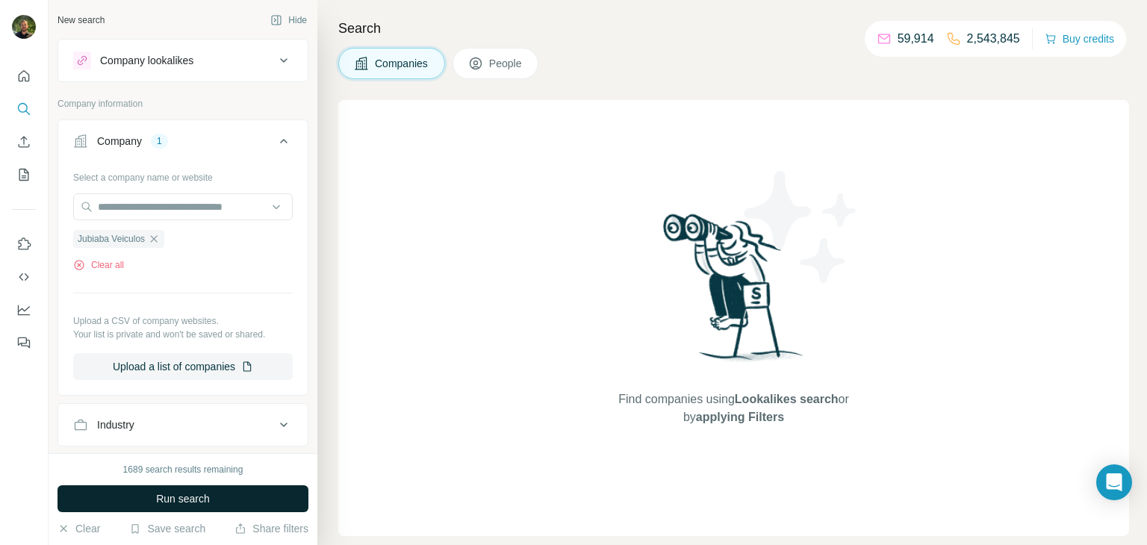
click at [215, 500] on button "Run search" at bounding box center [182, 498] width 251 height 27
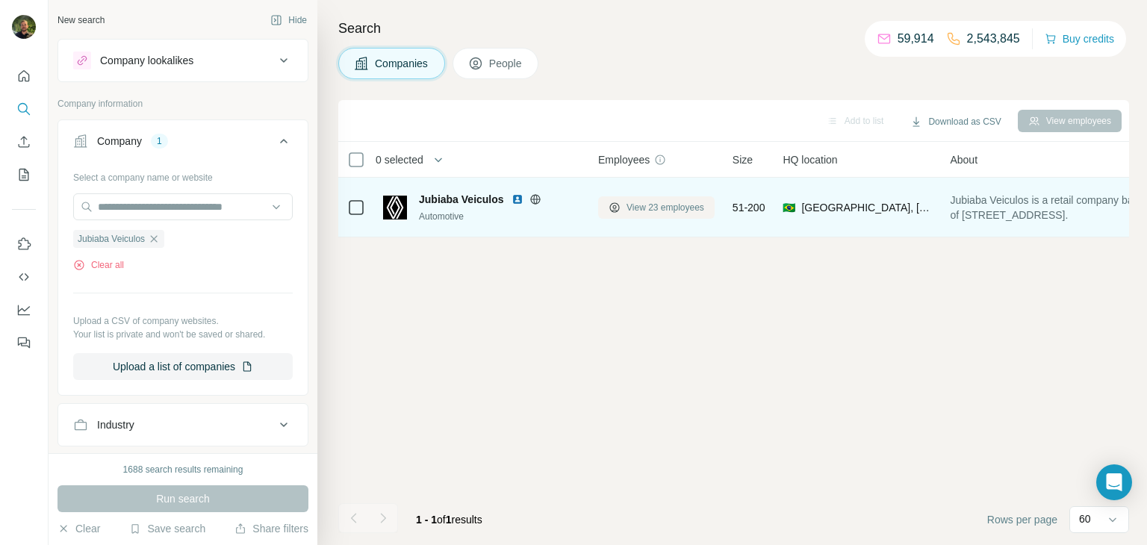
click at [634, 216] on button "View 23 employees" at bounding box center [656, 207] width 116 height 22
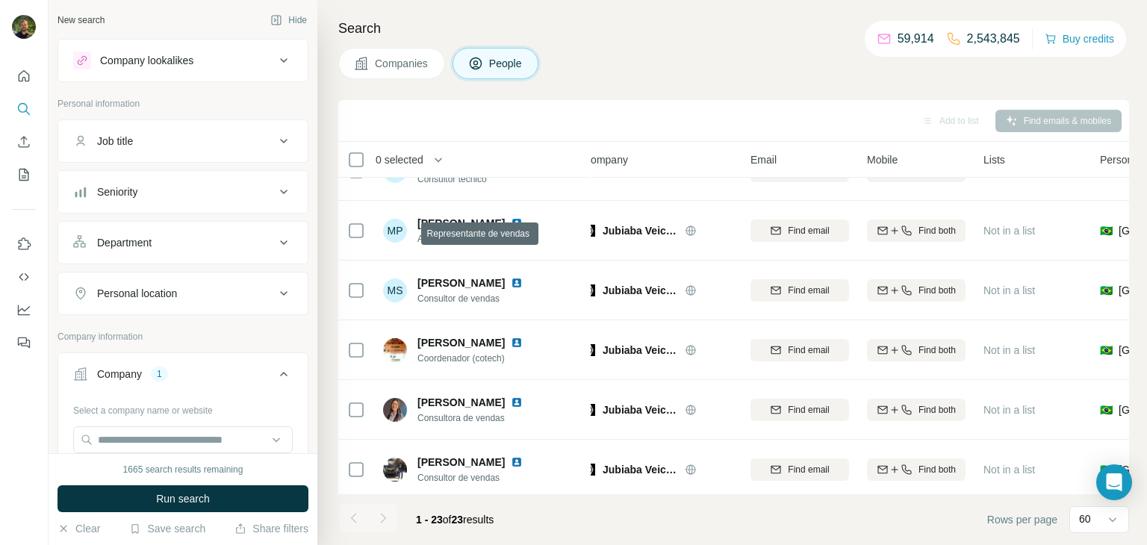
scroll to position [520, 15]
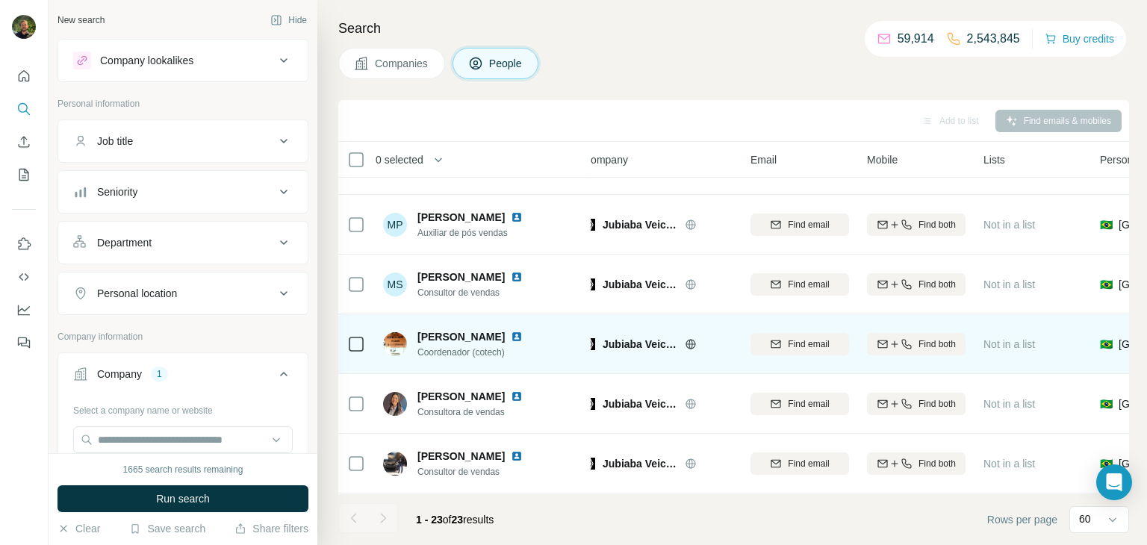
click at [480, 333] on span "Misael Alves Souza dos Santos" at bounding box center [460, 337] width 87 height 12
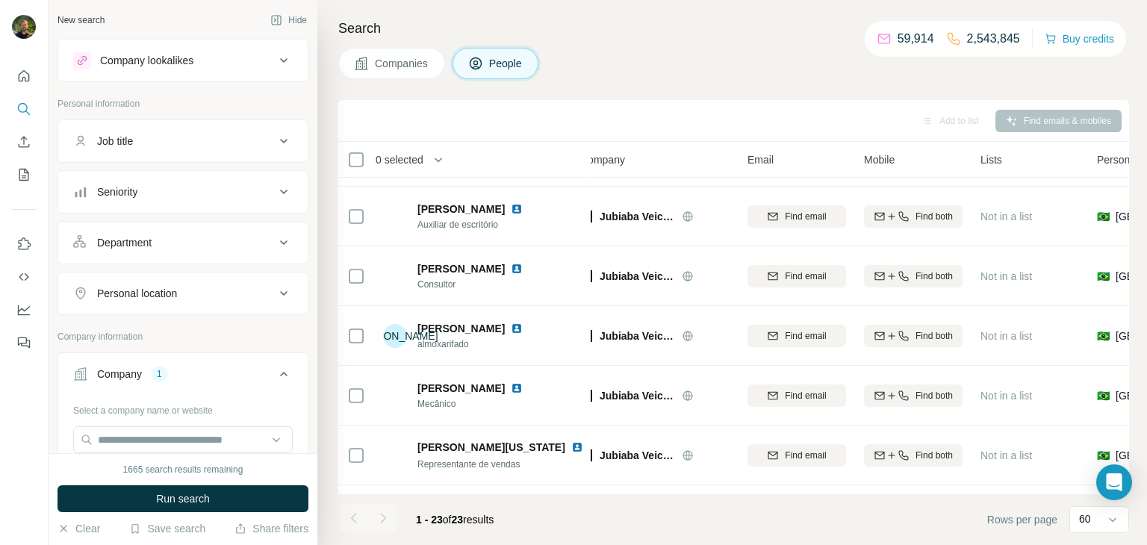
scroll to position [0, 18]
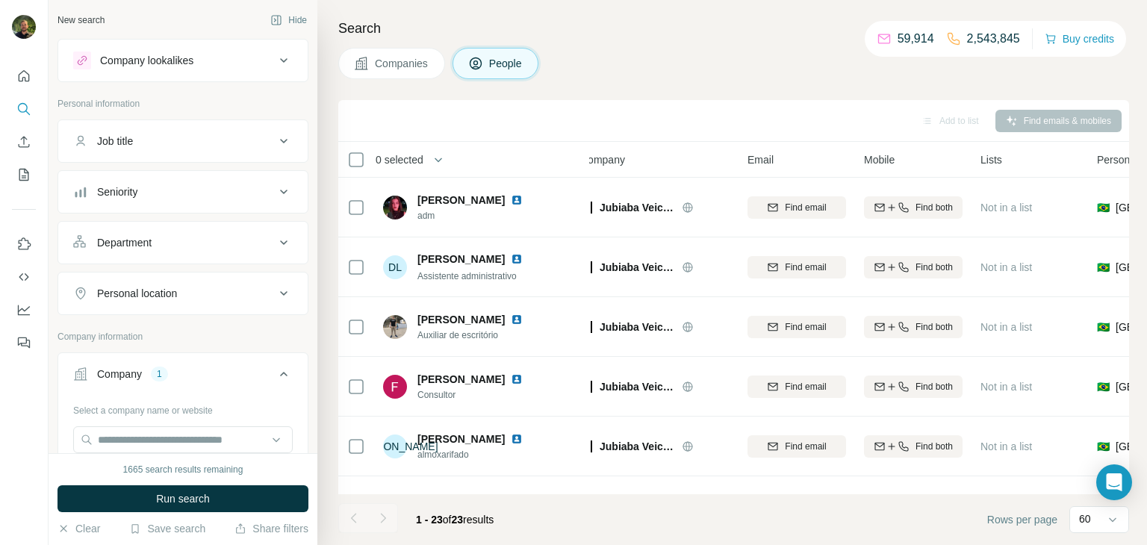
click at [361, 68] on icon at bounding box center [361, 63] width 15 height 15
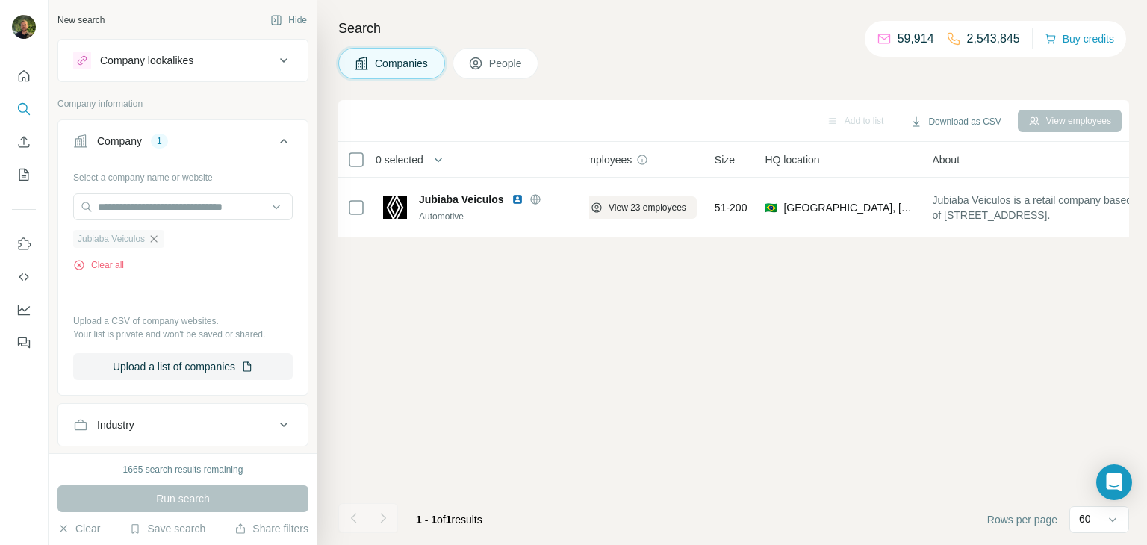
click at [160, 235] on icon "button" at bounding box center [154, 239] width 12 height 12
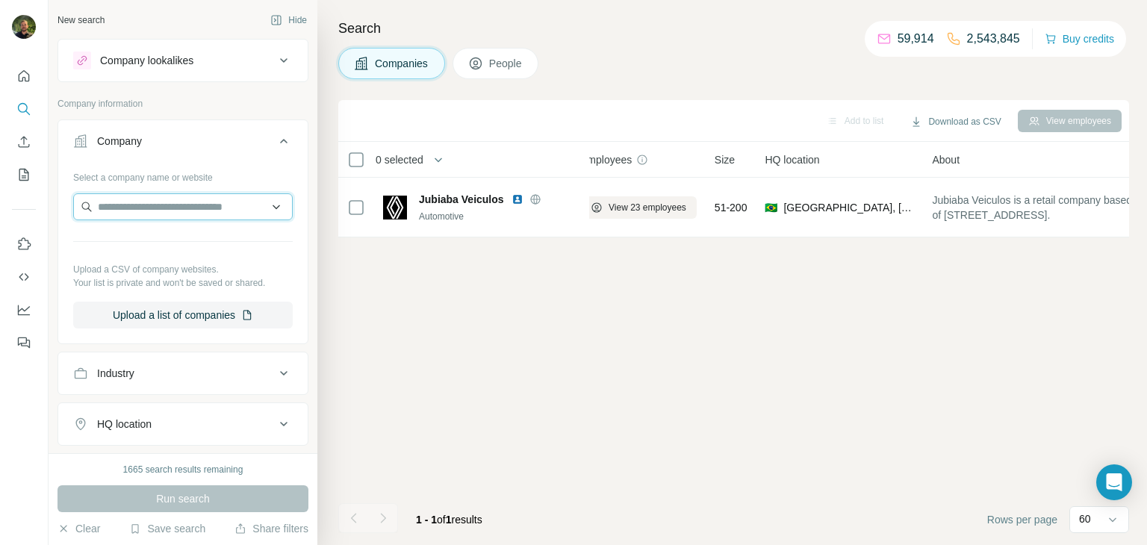
click at [147, 211] on input "text" at bounding box center [183, 206] width 220 height 27
type input "**********"
click at [181, 252] on p "kasolution.com.br" at bounding box center [152, 253] width 72 height 13
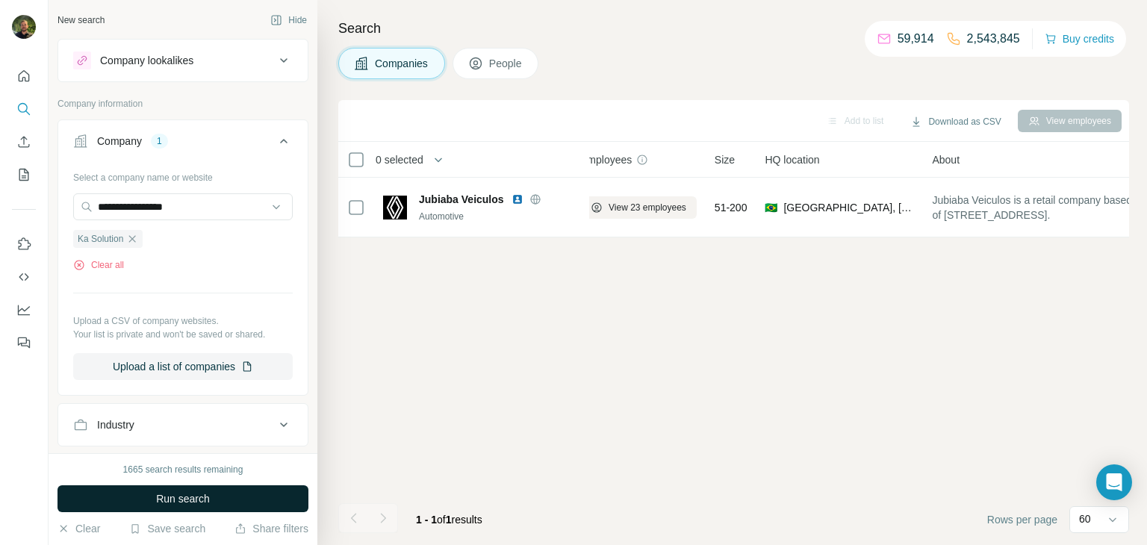
click at [181, 503] on span "Run search" at bounding box center [183, 498] width 54 height 15
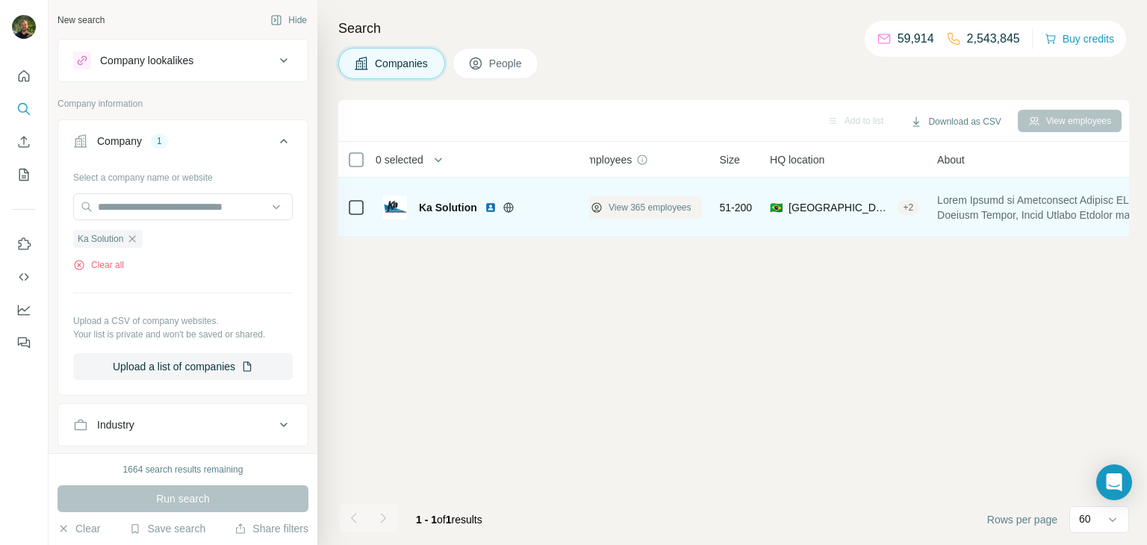
click at [645, 209] on span "View 365 employees" at bounding box center [650, 207] width 83 height 13
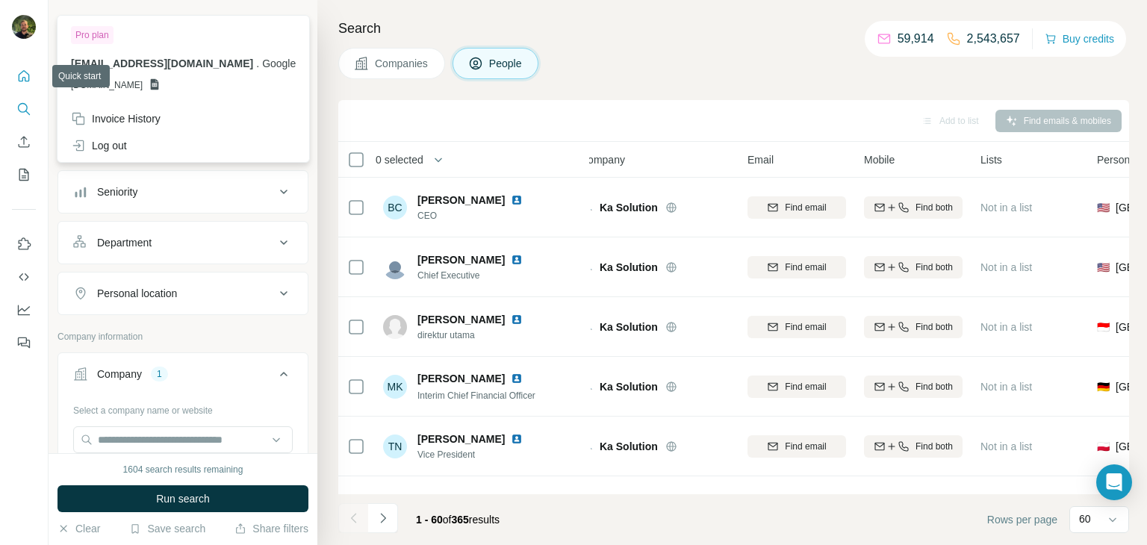
click at [12, 66] on button "Quick start" at bounding box center [24, 76] width 24 height 27
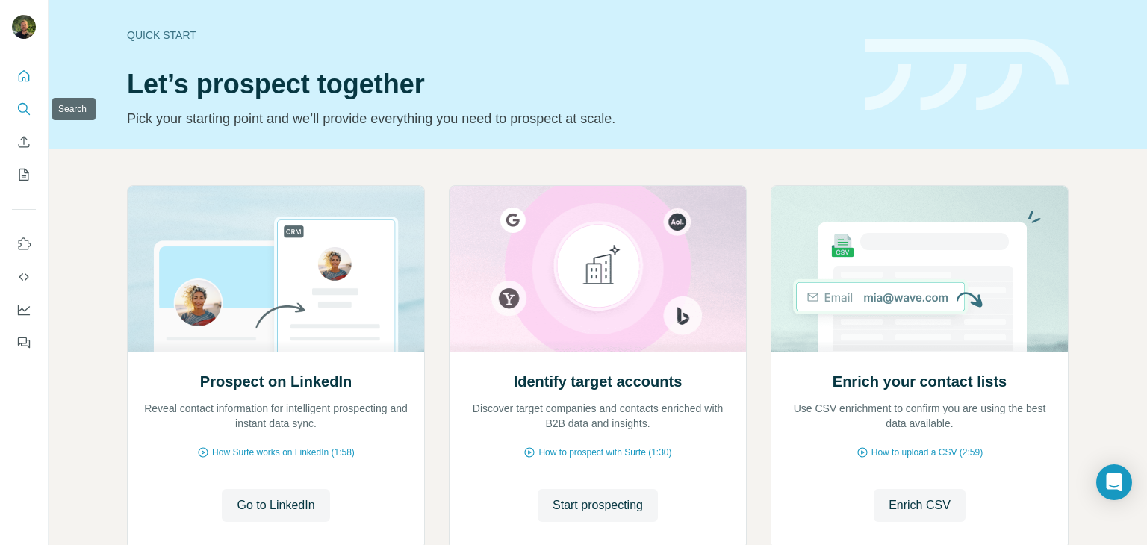
click at [21, 108] on icon "Search" at bounding box center [23, 109] width 15 height 15
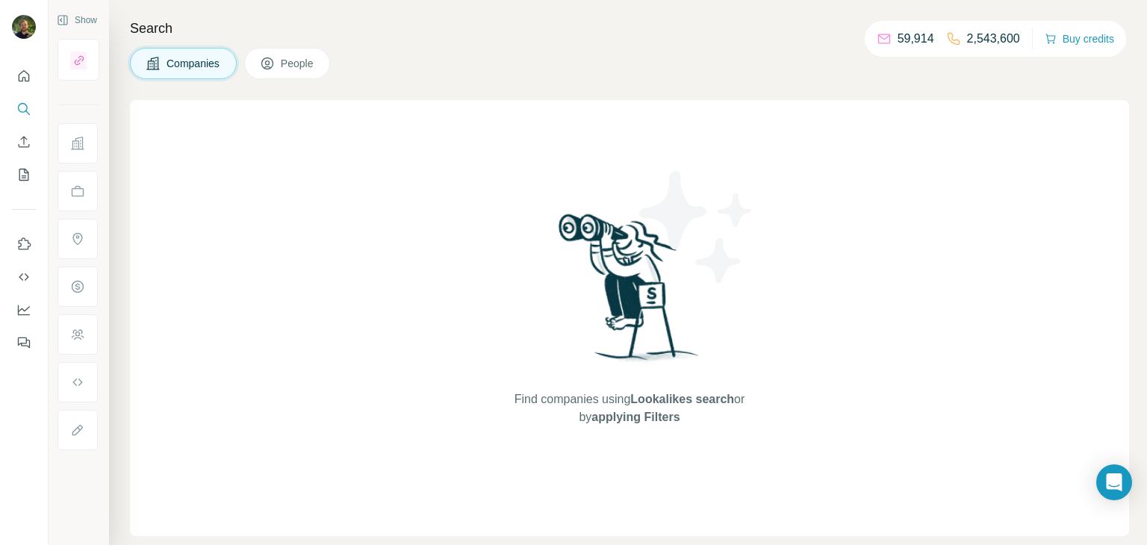
click at [26, 106] on icon "Search" at bounding box center [23, 108] width 10 height 10
click at [20, 75] on icon "Quick start" at bounding box center [23, 76] width 15 height 15
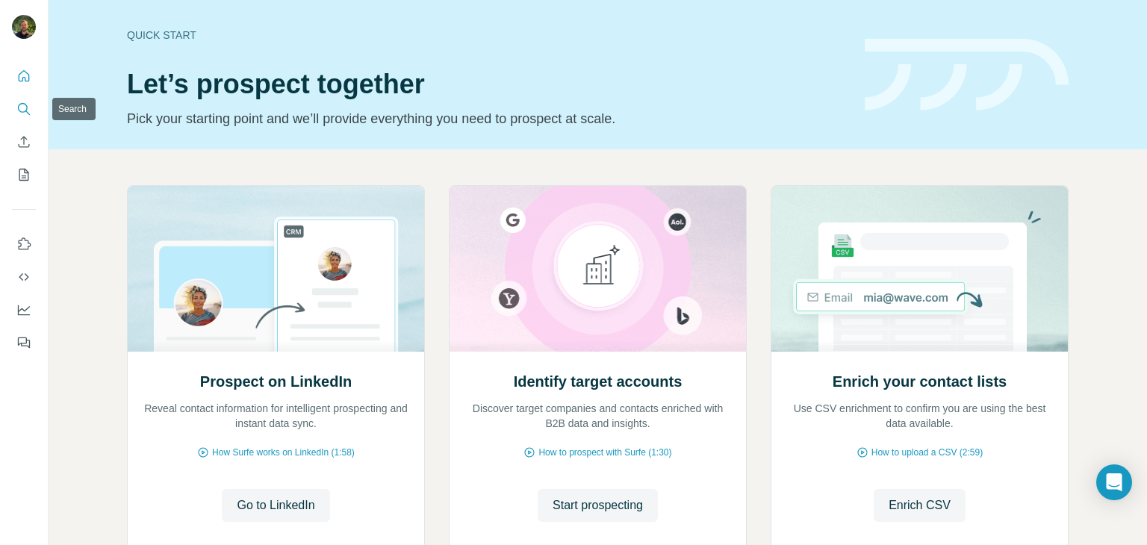
click at [25, 110] on icon "Search" at bounding box center [23, 109] width 15 height 15
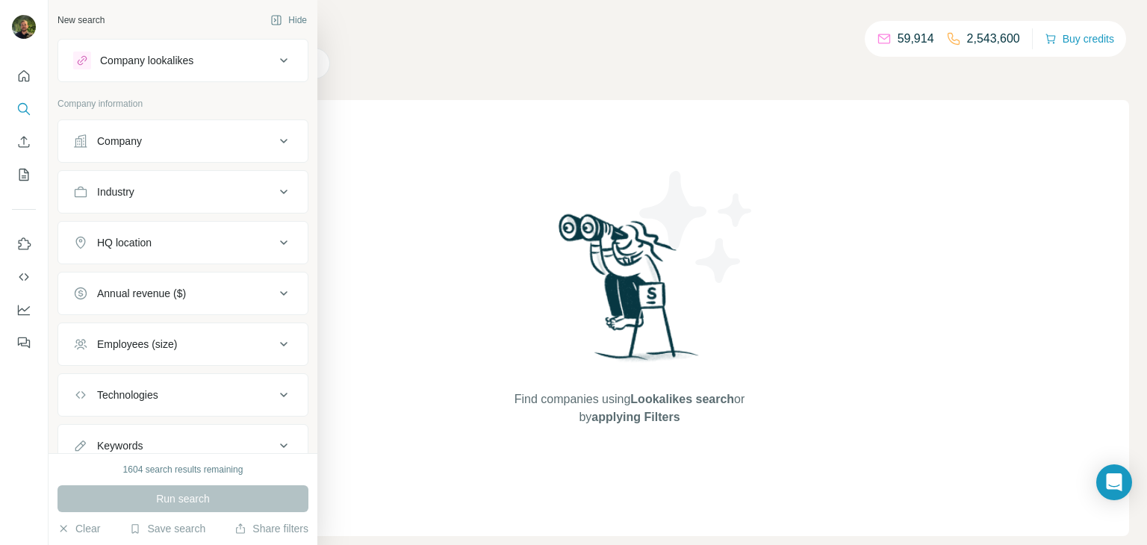
click at [90, 143] on div "Company" at bounding box center [174, 141] width 202 height 15
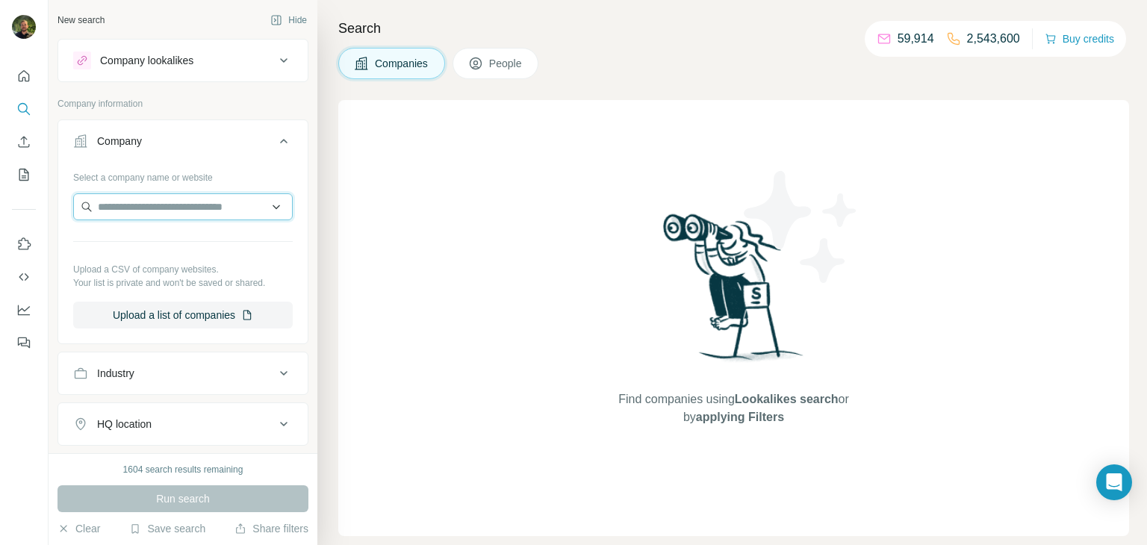
click at [142, 201] on input "text" at bounding box center [183, 206] width 220 height 27
paste input "**********"
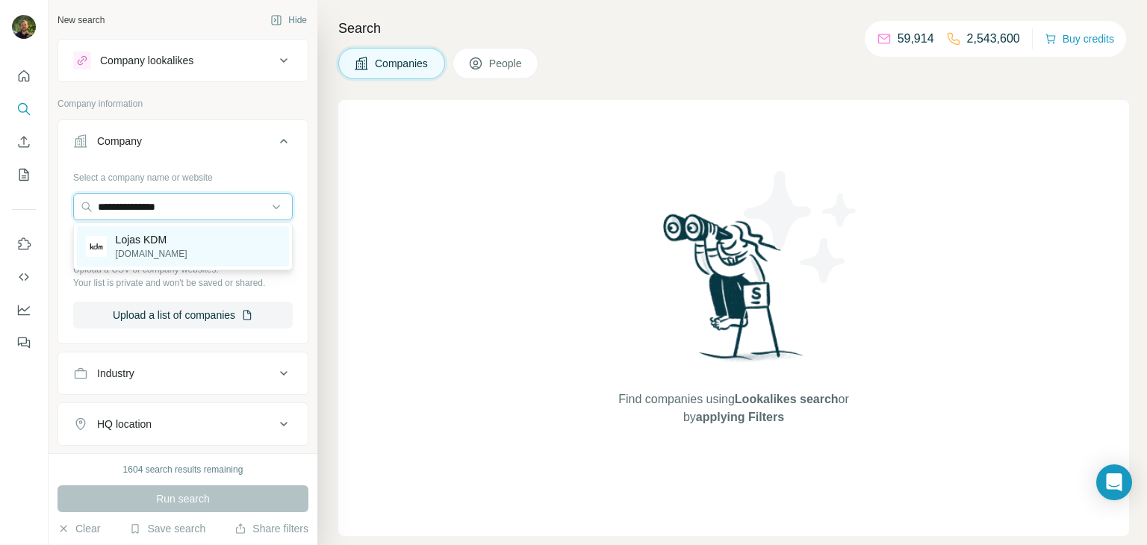
type input "**********"
click at [161, 246] on p "Lojas KDM" at bounding box center [152, 239] width 72 height 15
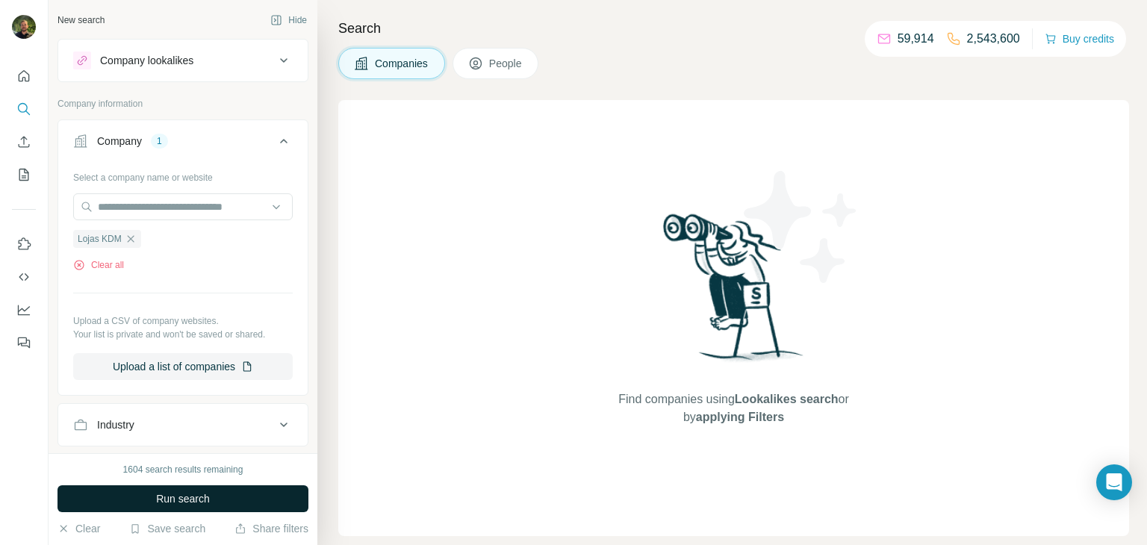
click at [224, 510] on button "Run search" at bounding box center [182, 498] width 251 height 27
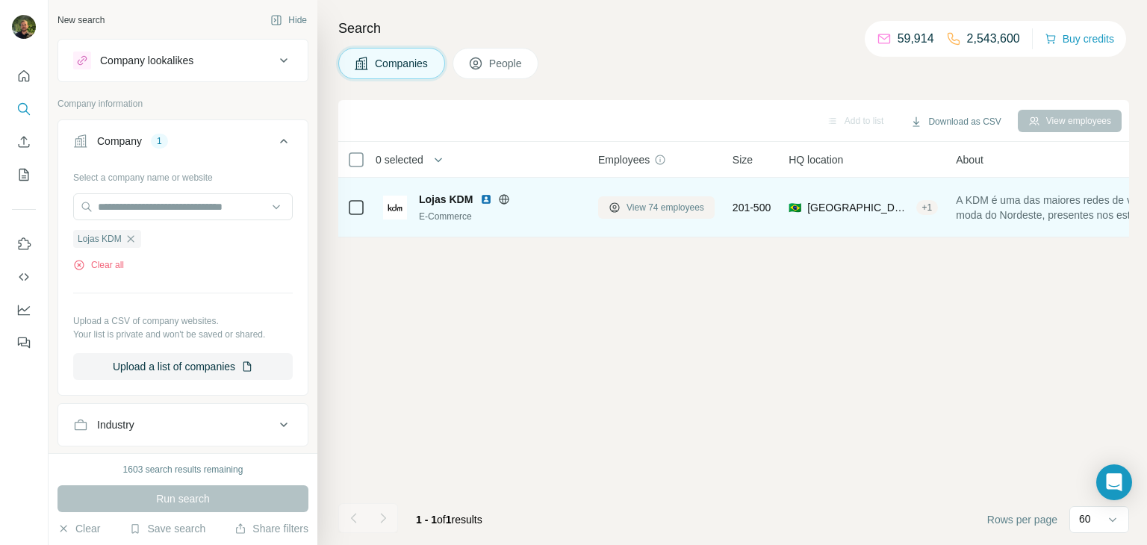
click at [632, 207] on span "View 74 employees" at bounding box center [665, 207] width 78 height 13
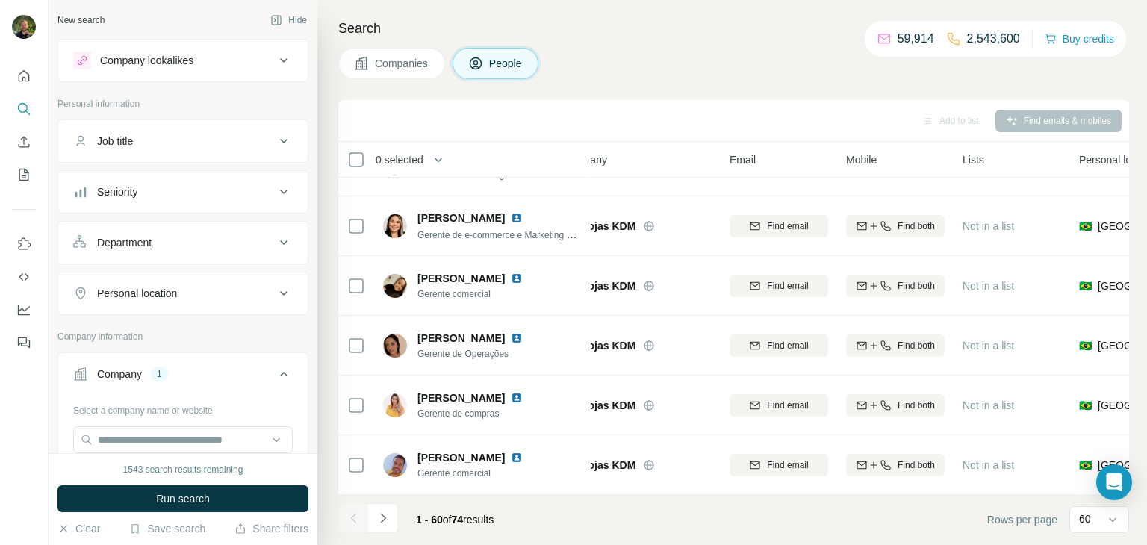
scroll to position [520, 36]
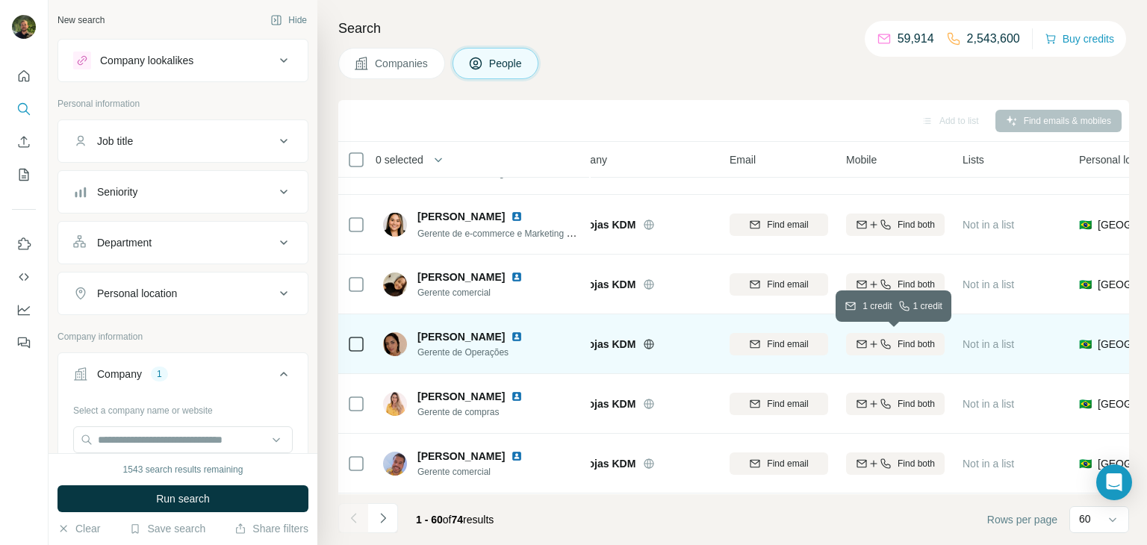
click at [918, 345] on span "Find both" at bounding box center [916, 344] width 37 height 13
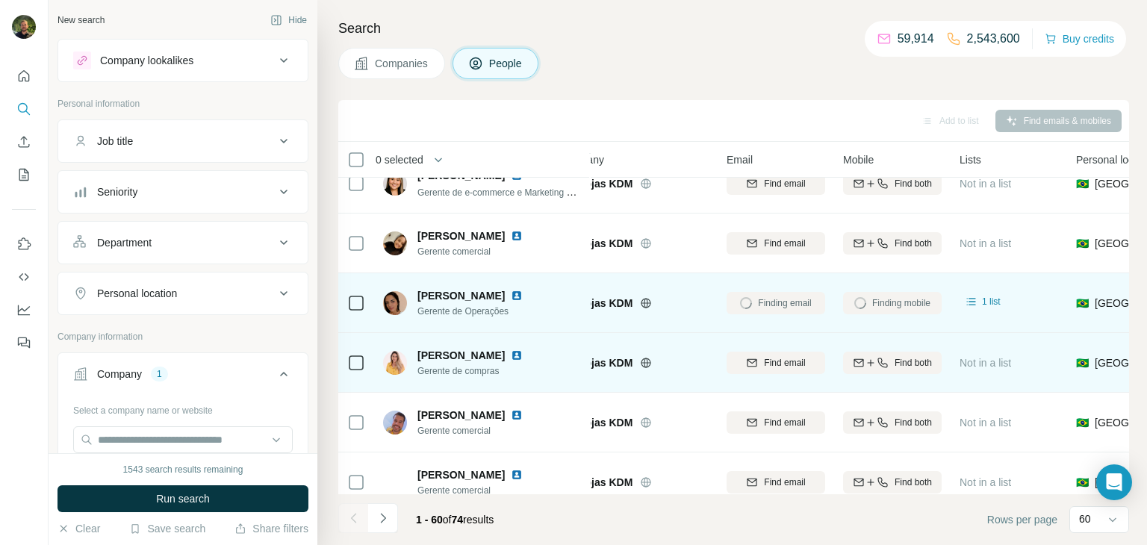
scroll to position [564, 39]
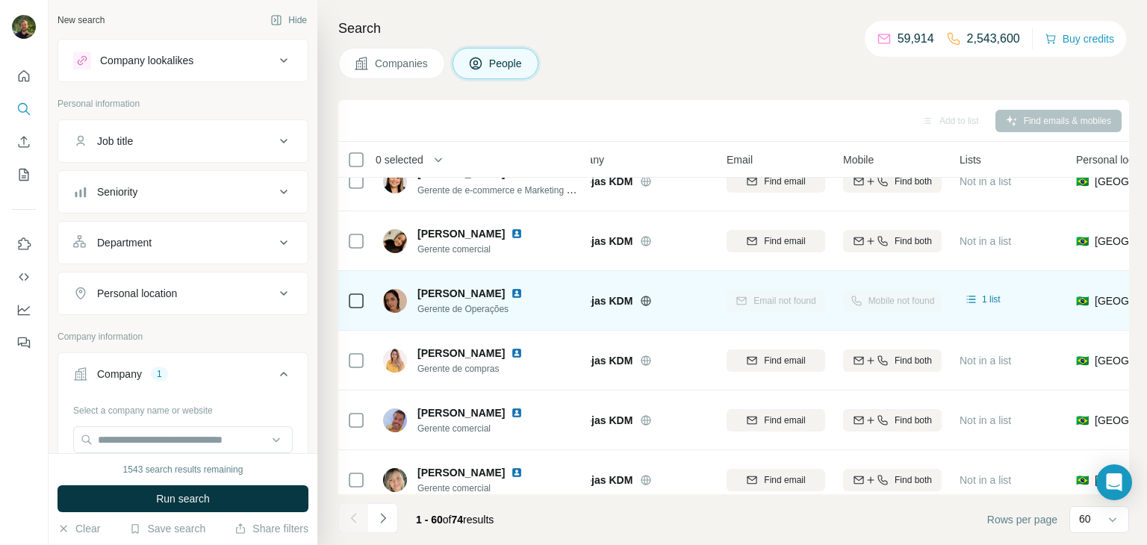
click at [412, 69] on span "Companies" at bounding box center [402, 63] width 55 height 15
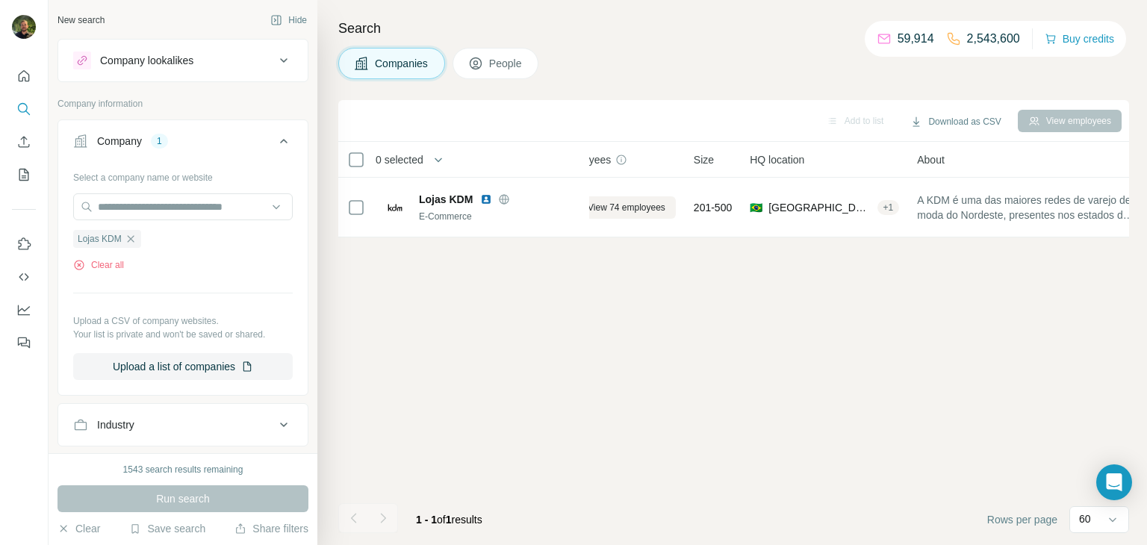
scroll to position [0, 39]
click at [133, 240] on icon "button" at bounding box center [130, 238] width 7 height 7
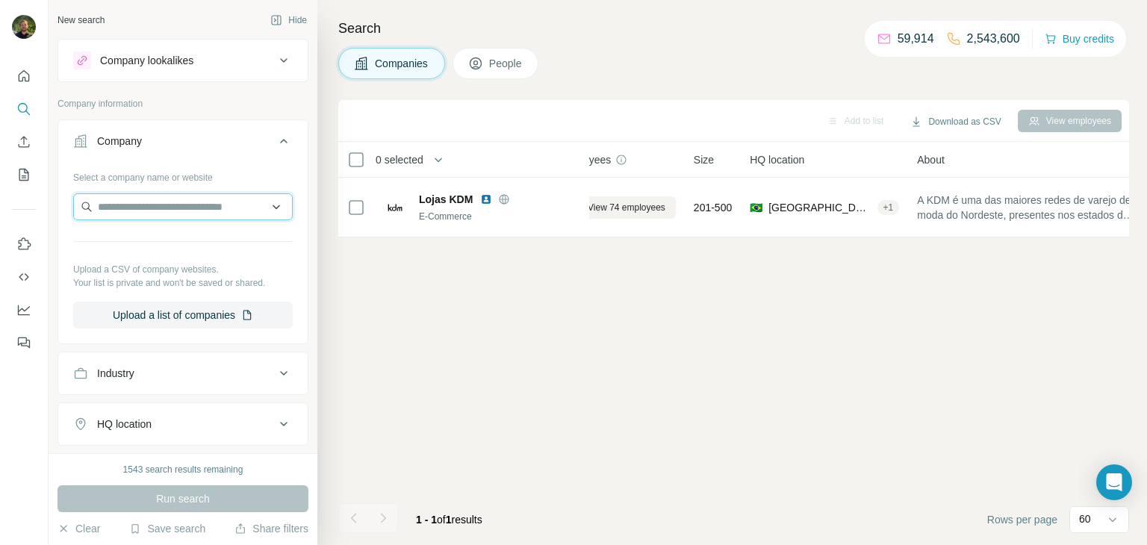
click at [122, 213] on input "text" at bounding box center [183, 206] width 220 height 27
paste input "**********"
type input "**********"
click at [152, 244] on p "Kidstok" at bounding box center [152, 239] width 72 height 15
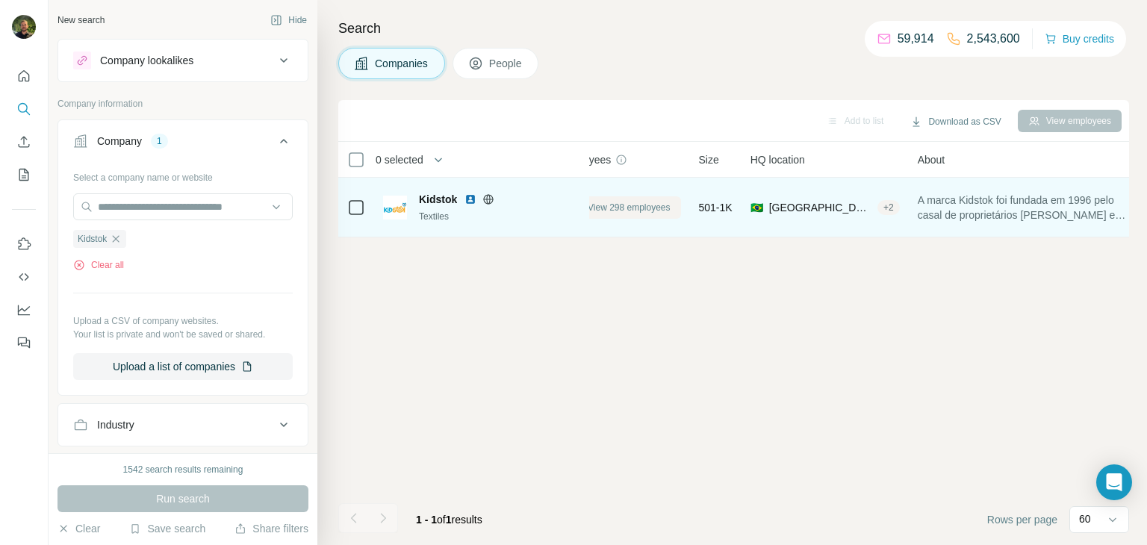
click at [624, 199] on button "View 298 employees" at bounding box center [620, 207] width 122 height 22
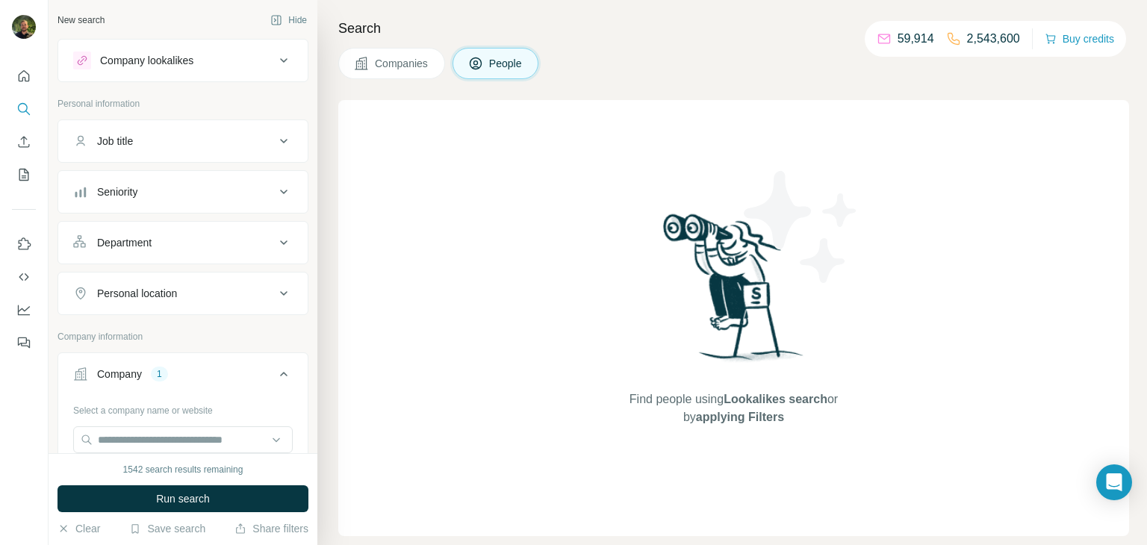
click at [394, 59] on span "Companies" at bounding box center [402, 63] width 55 height 15
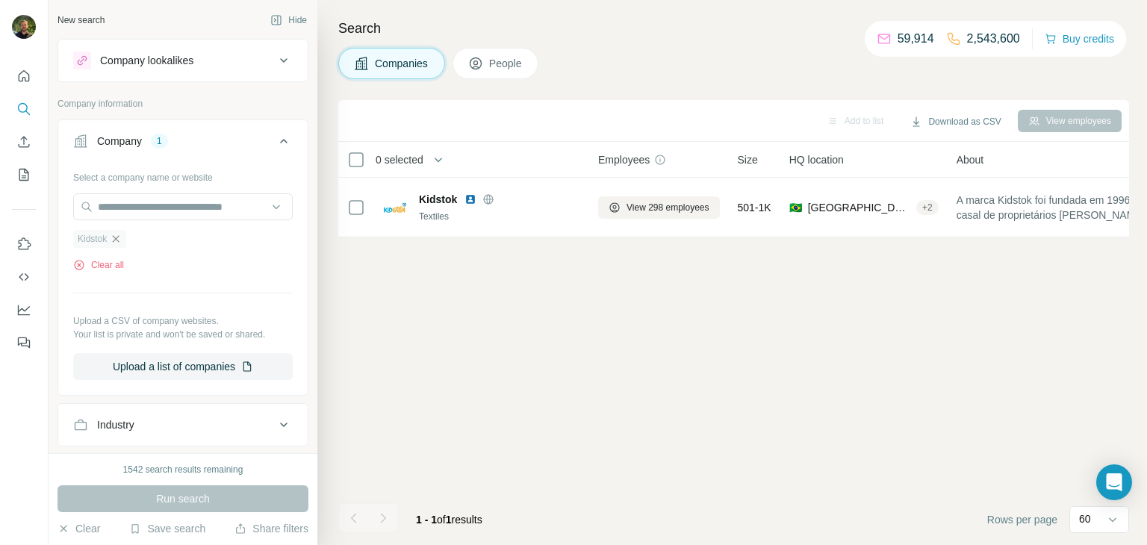
click at [119, 236] on icon "button" at bounding box center [116, 239] width 12 height 12
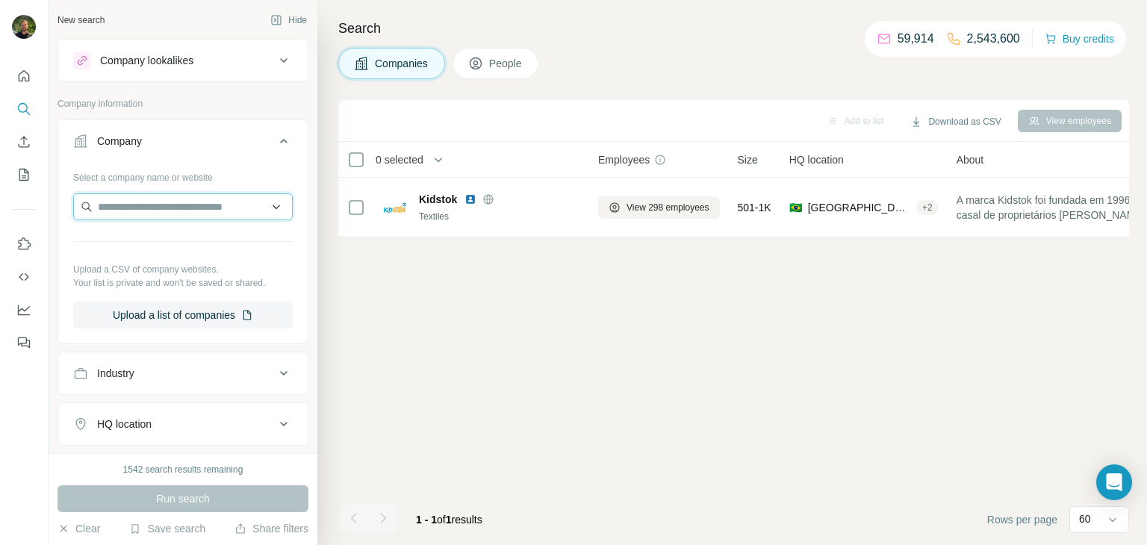
click at [111, 211] on input "text" at bounding box center [183, 206] width 220 height 27
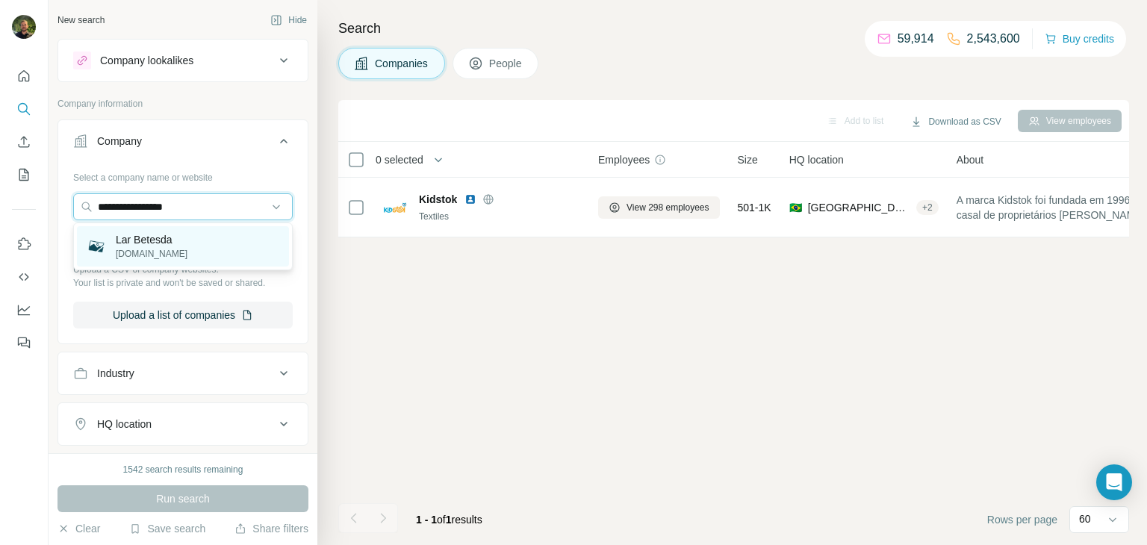
type input "**********"
click at [161, 243] on p "Lar Betesda" at bounding box center [152, 239] width 72 height 15
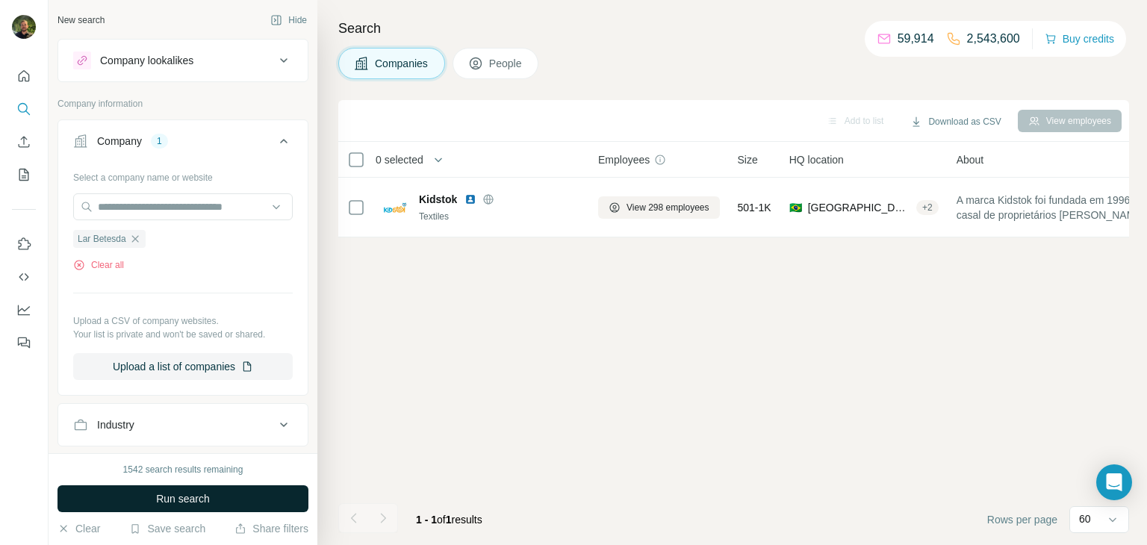
click at [180, 494] on span "Run search" at bounding box center [183, 498] width 54 height 15
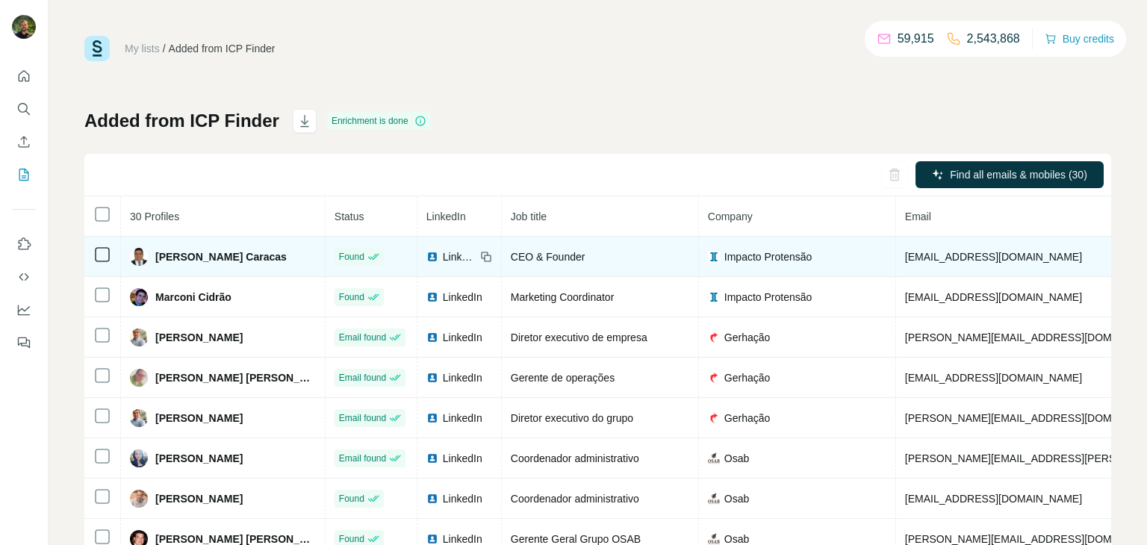
click at [202, 255] on span "[PERSON_NAME] Caracas" at bounding box center [220, 256] width 131 height 15
copy span "[PERSON_NAME] Caracas"
click at [909, 261] on span "[EMAIL_ADDRESS][DOMAIN_NAME]" at bounding box center [993, 257] width 177 height 12
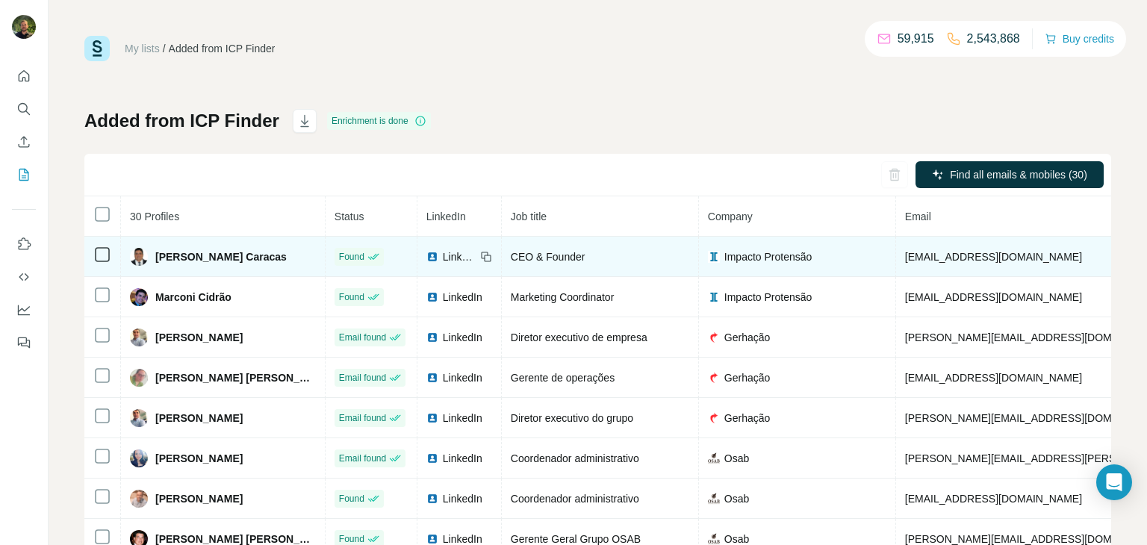
click at [909, 261] on span "[EMAIL_ADDRESS][DOMAIN_NAME]" at bounding box center [993, 257] width 177 height 12
copy span "[EMAIL_ADDRESS][DOMAIN_NAME]"
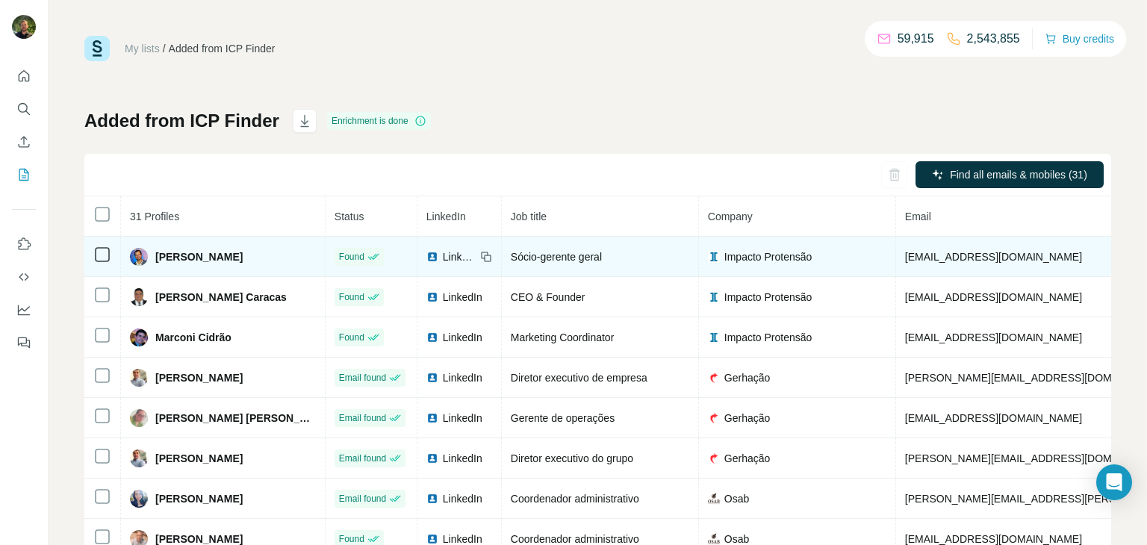
click at [905, 260] on span "rennand.melo@bbcontratos.com.br" at bounding box center [993, 257] width 177 height 12
copy span "rennand.melo@bbcontratos.com.br"
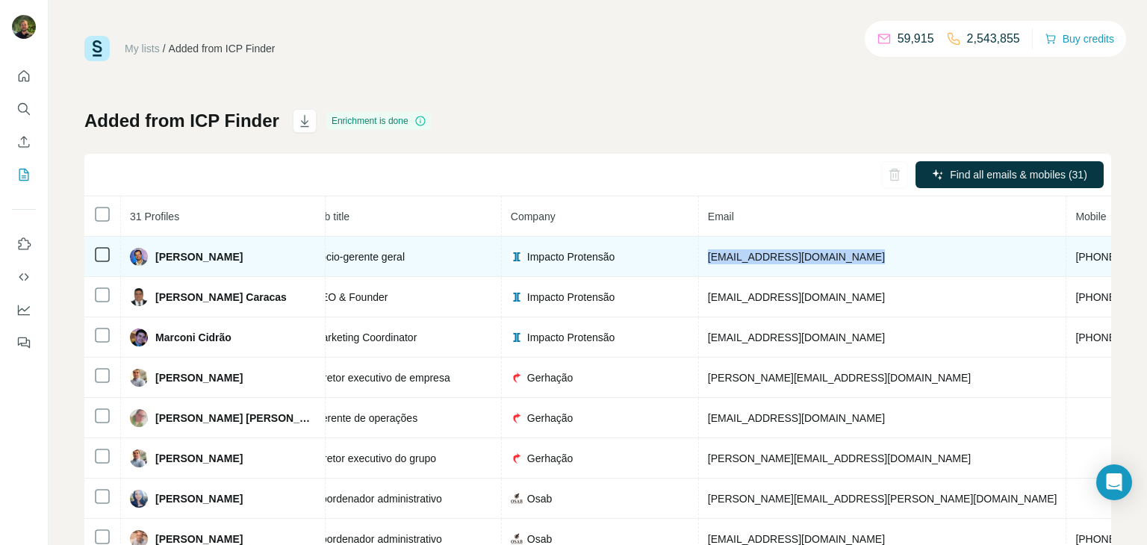
scroll to position [0, 201]
click at [1072, 258] on span "+5511981069901" at bounding box center [1119, 257] width 94 height 12
copy span "+5511981069901"
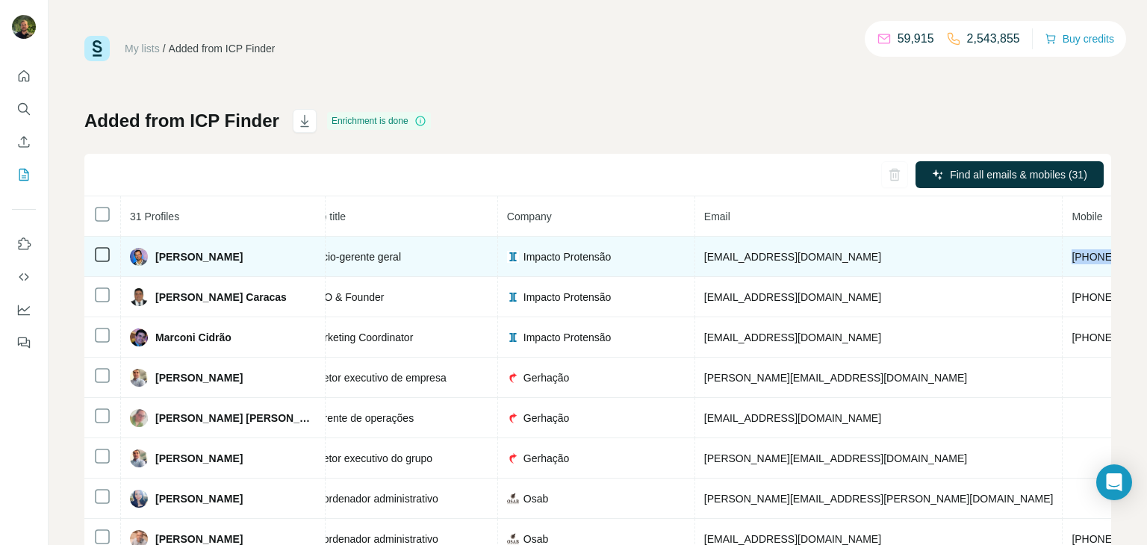
scroll to position [0, 0]
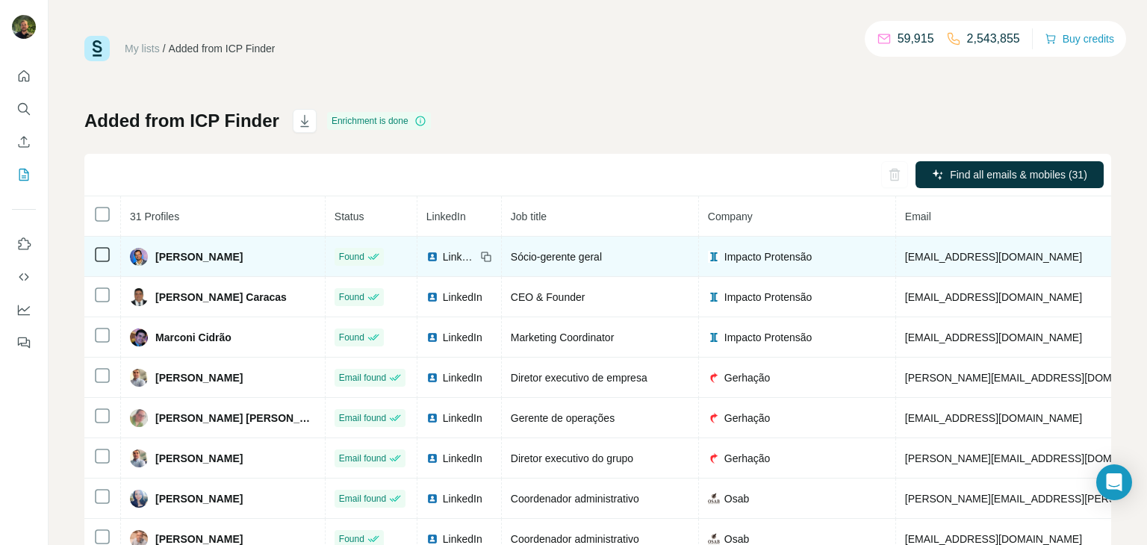
click at [426, 257] on img at bounding box center [432, 257] width 12 height 12
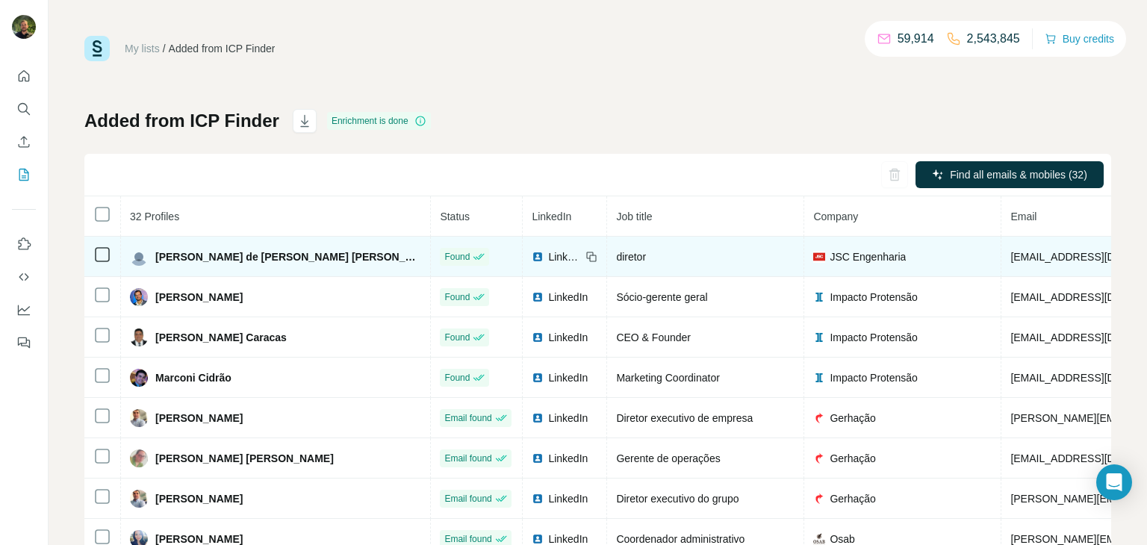
click at [219, 257] on span "Joao de Sa Cavalcante Neto" at bounding box center [288, 256] width 266 height 15
copy span "Joao de Sa Cavalcante Neto"
click at [1010, 258] on span "joao@jscengenharia.com.br" at bounding box center [1098, 257] width 177 height 12
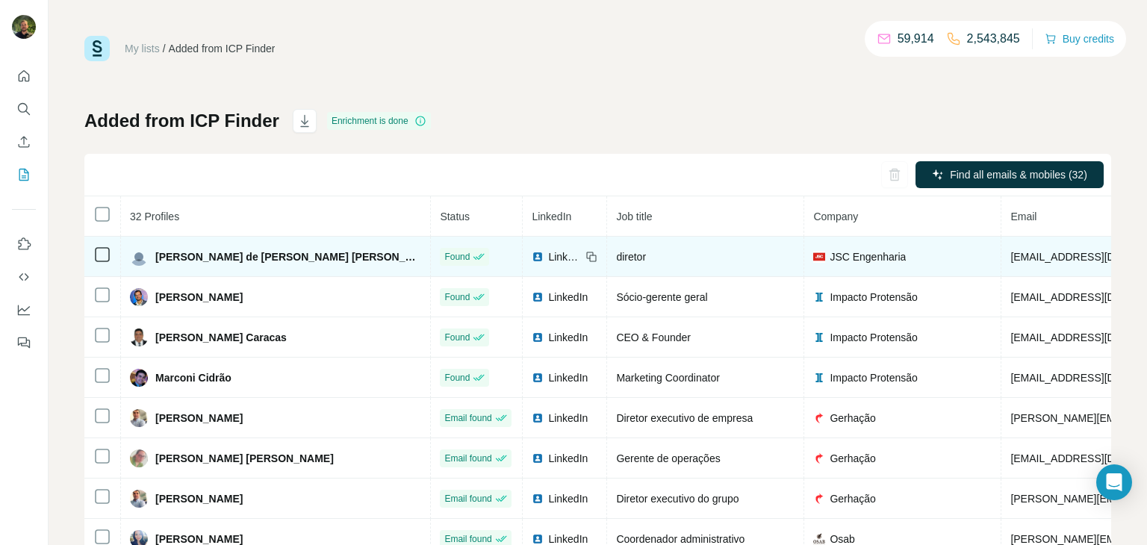
click at [1010, 258] on span "joao@jscengenharia.com.br" at bounding box center [1098, 257] width 177 height 12
copy span "joao@jscengenharia.com.br"
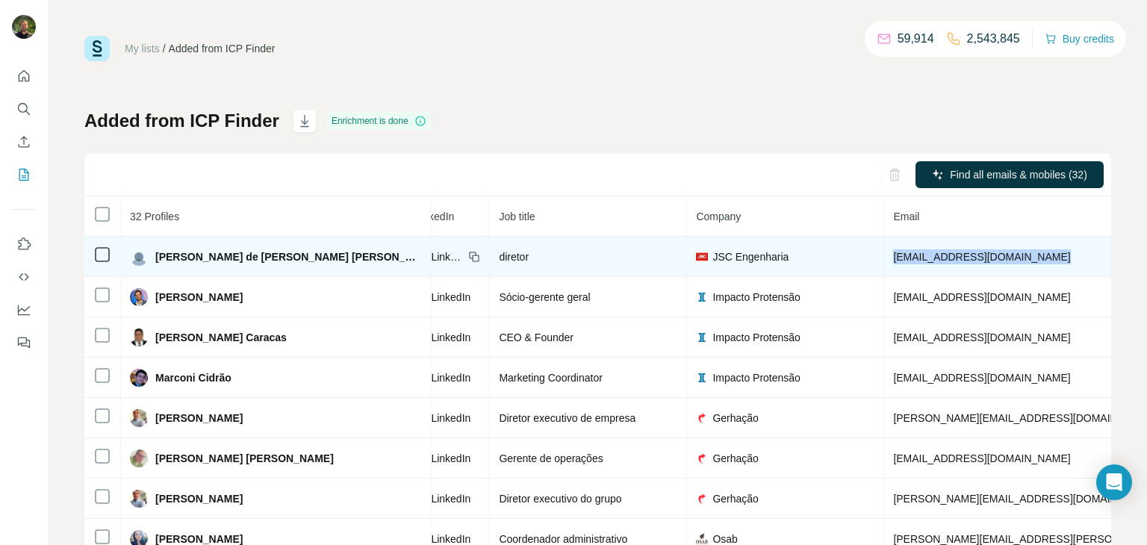
scroll to position [0, 149]
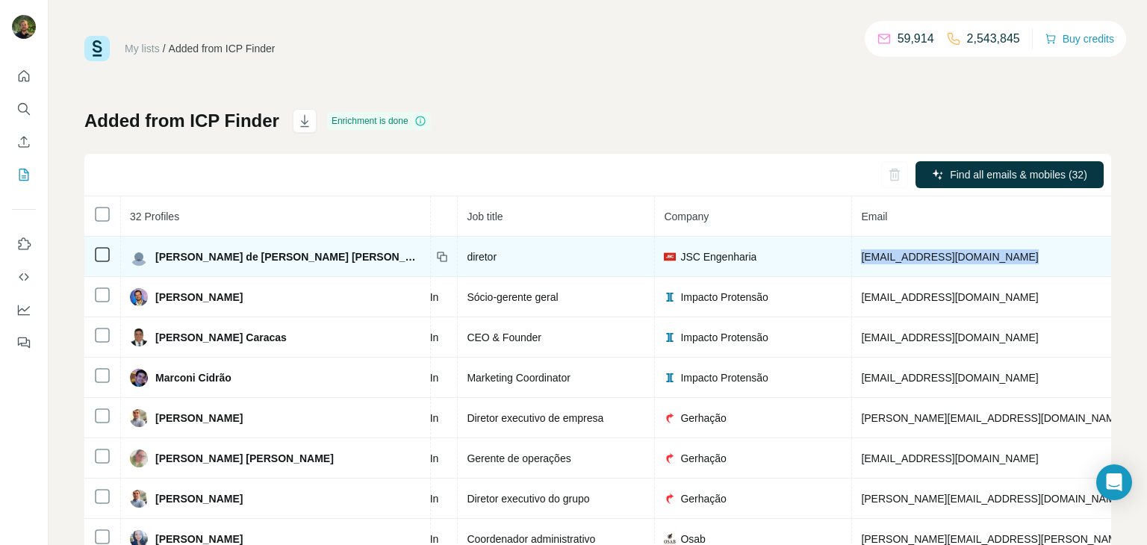
copy span "+5585999811513"
